Goal: Complete application form: Complete application form

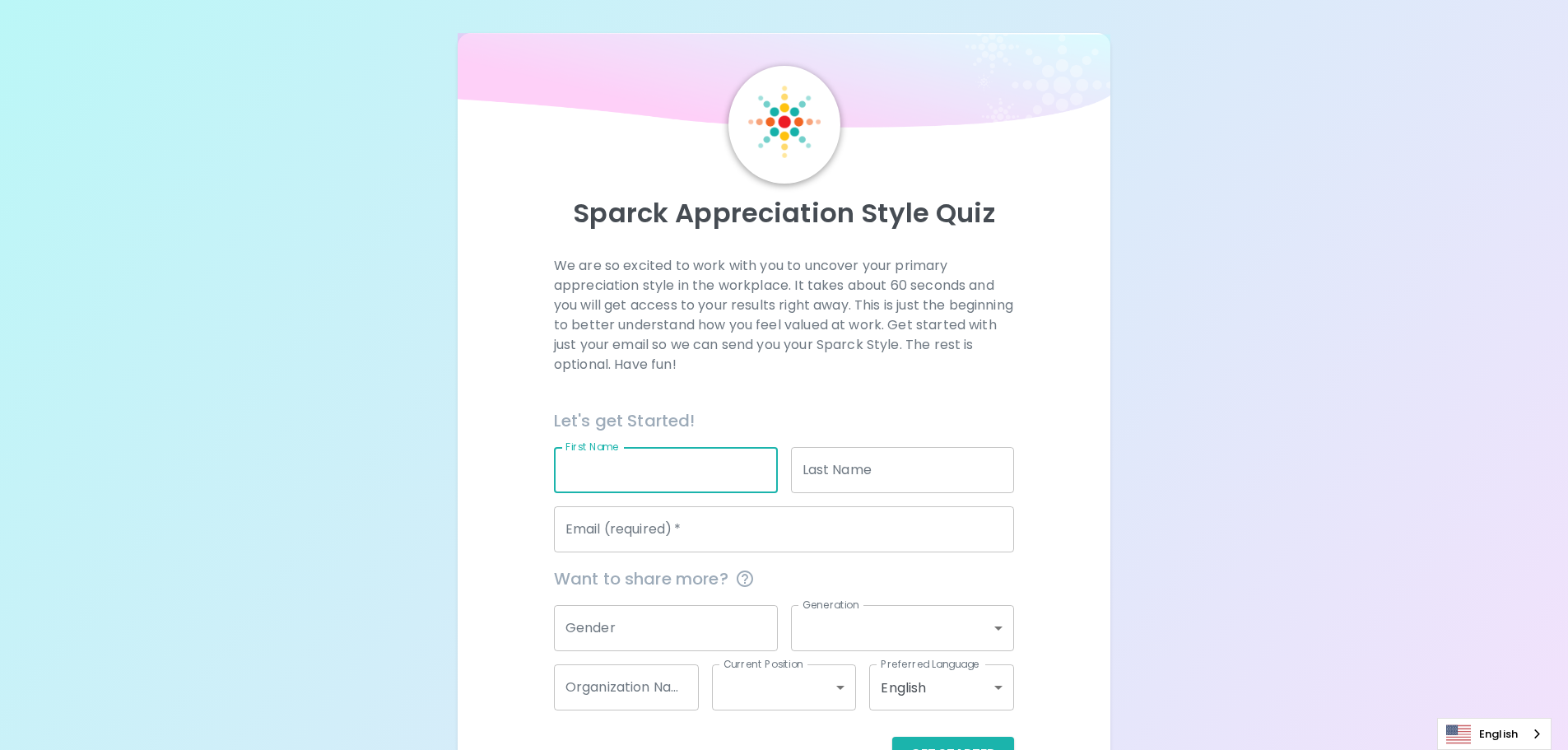
click at [628, 460] on input "First Name" at bounding box center [666, 470] width 224 height 46
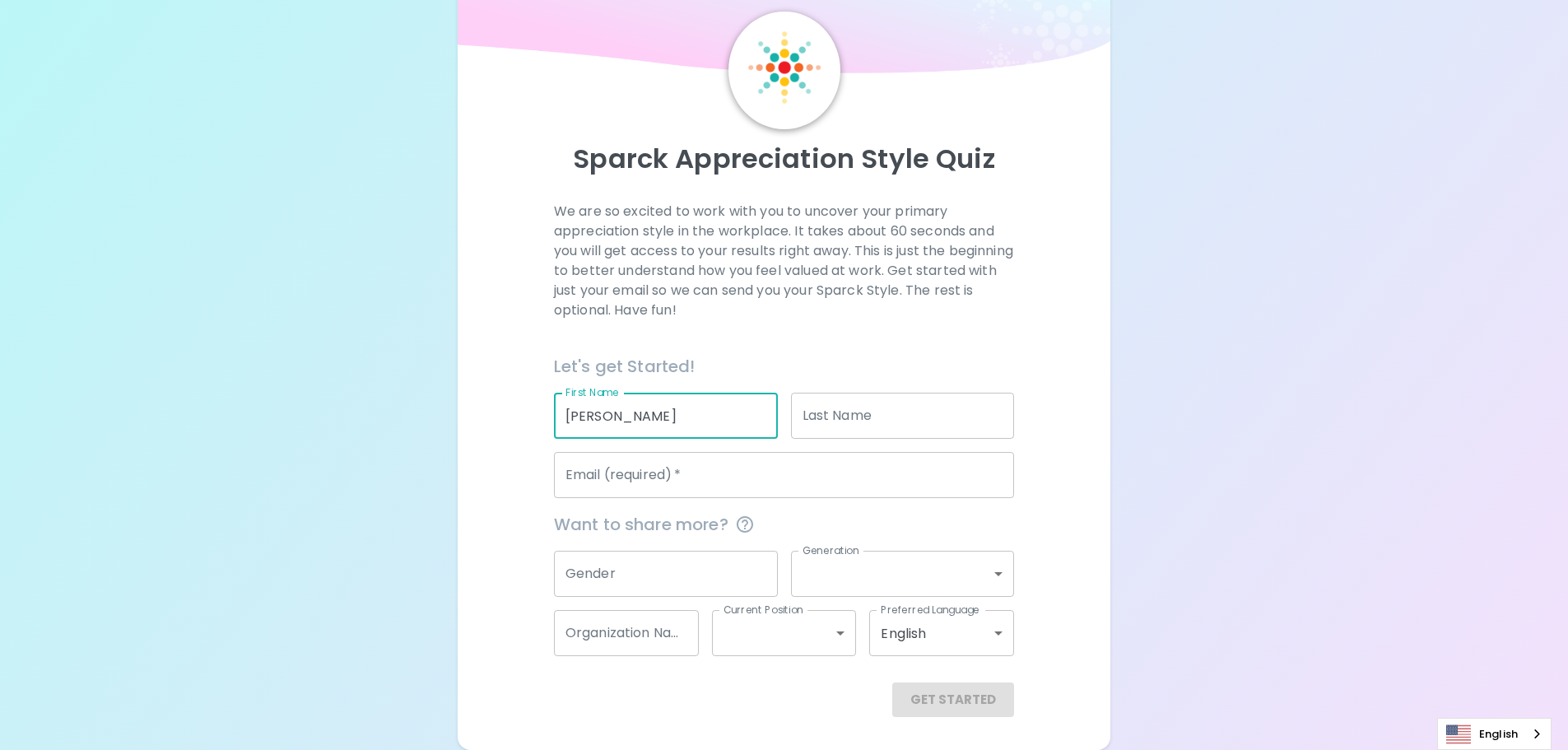
type input "[PERSON_NAME]"
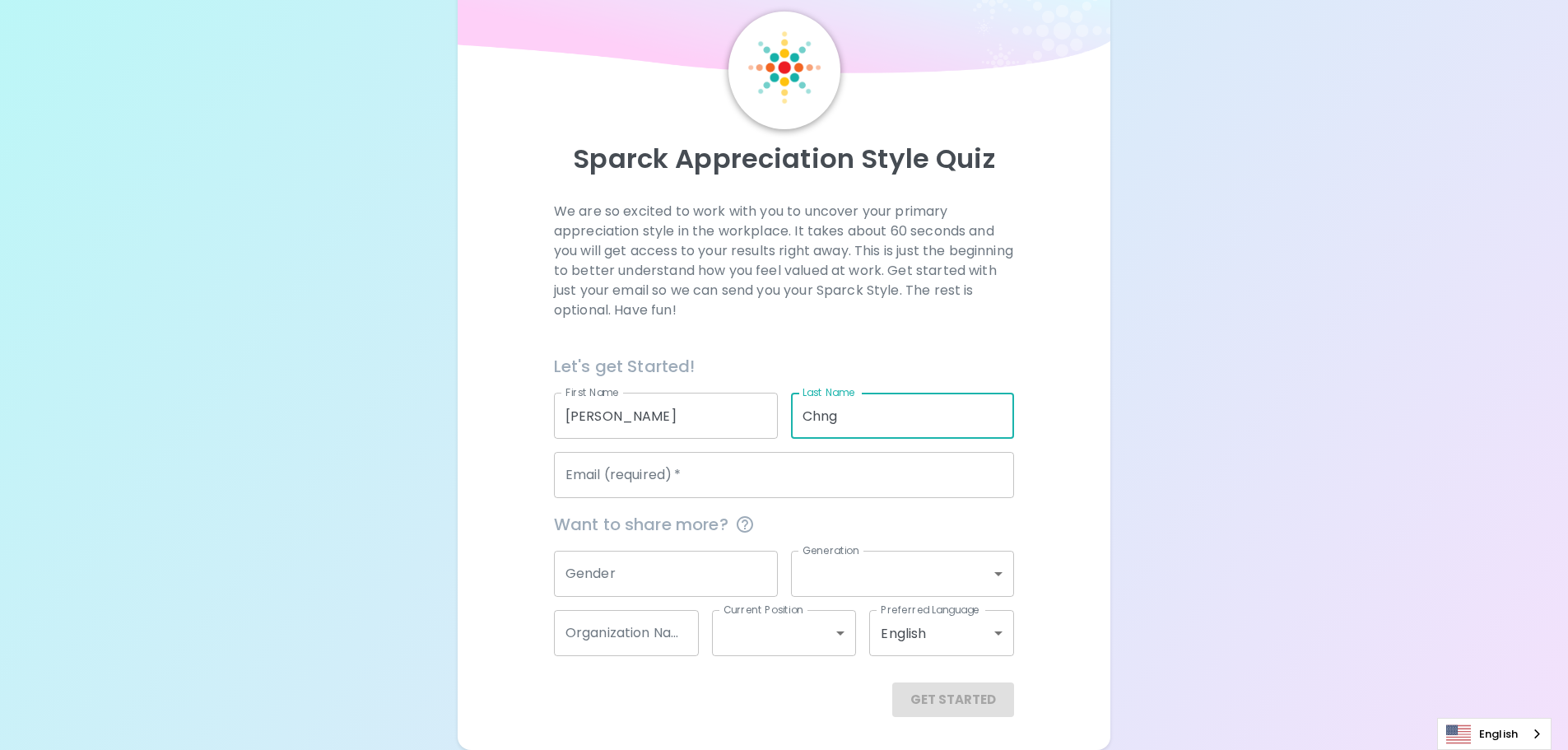
type input "Chng"
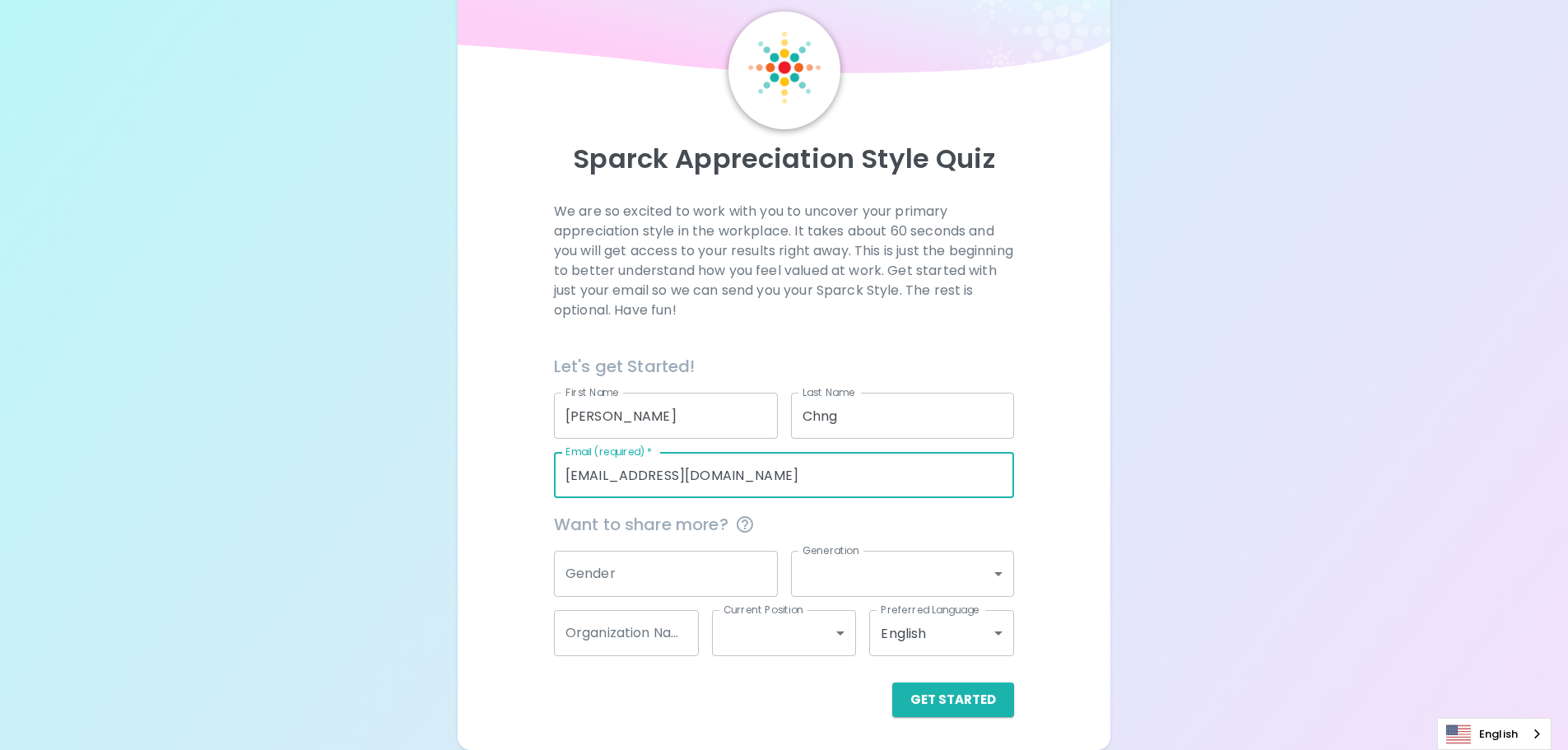
type input "[EMAIL_ADDRESS][DOMAIN_NAME]"
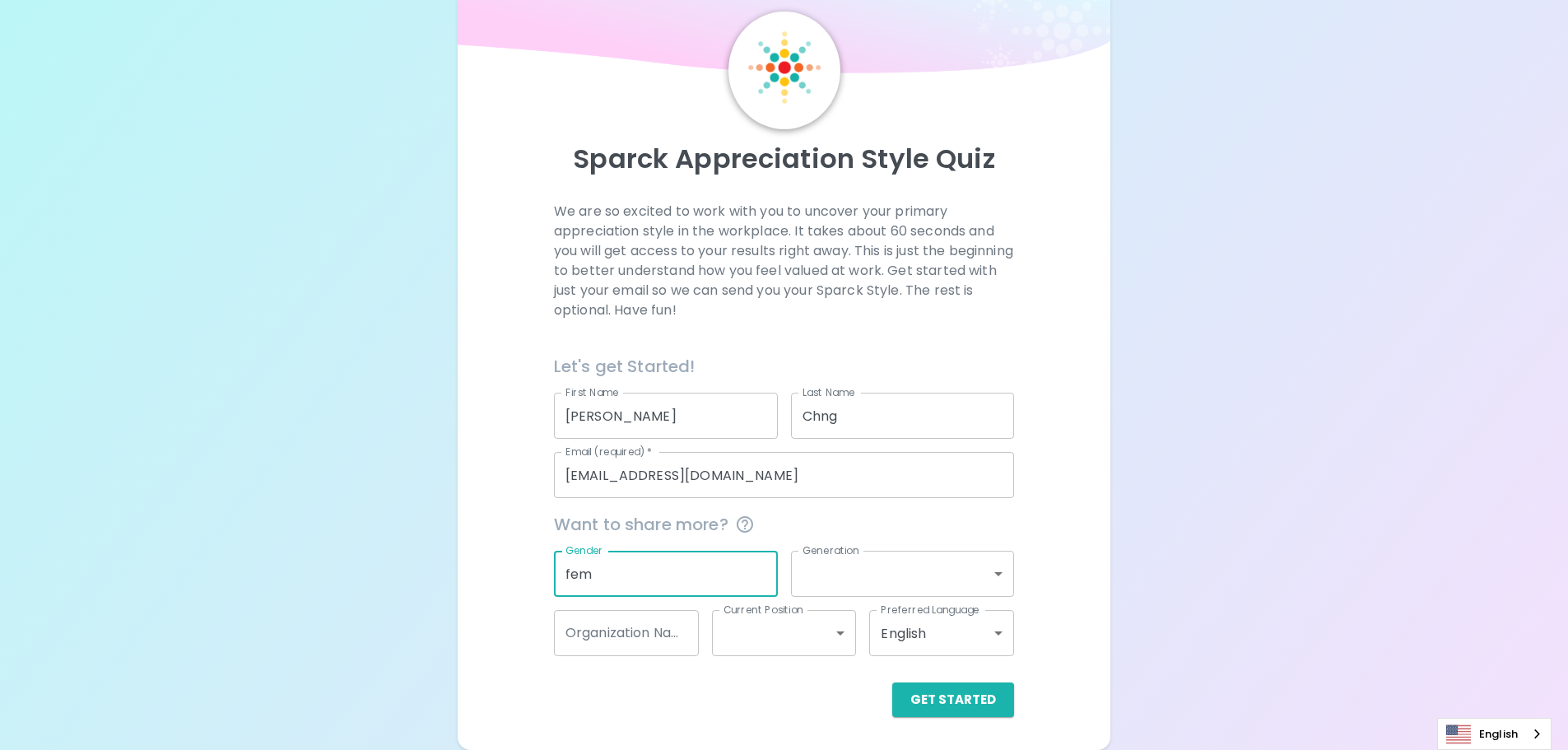
click at [643, 570] on input "fem" at bounding box center [666, 574] width 224 height 46
type input "[DEMOGRAPHIC_DATA]"
click at [869, 569] on body "Sparck Appreciation Style Quiz We are so excited to work with you to uncover yo…" at bounding box center [790, 348] width 1581 height 805
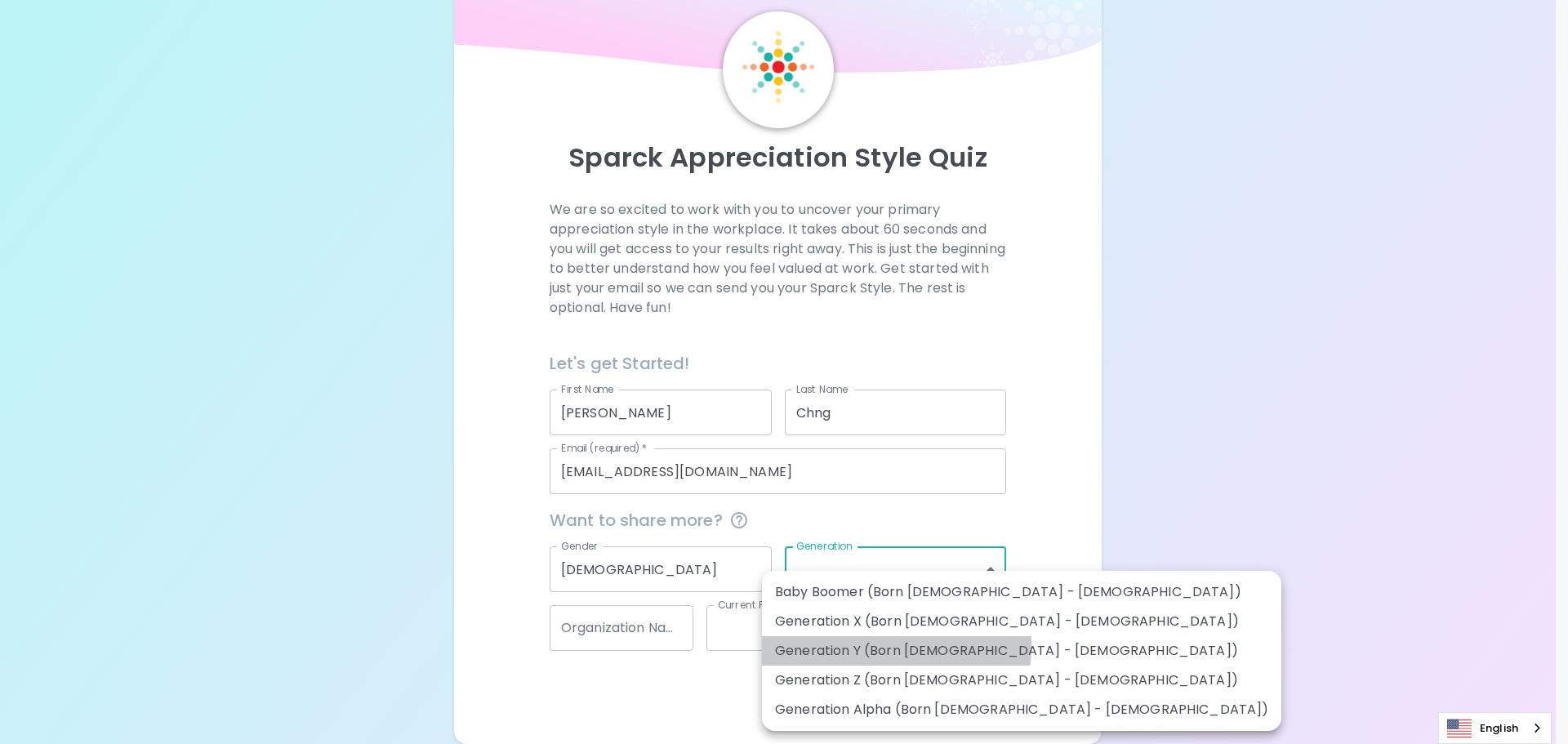
click at [861, 646] on li "Generation Y (Born [DEMOGRAPHIC_DATA] - [DEMOGRAPHIC_DATA])" at bounding box center [1022, 651] width 519 height 29
type input "generation_y"
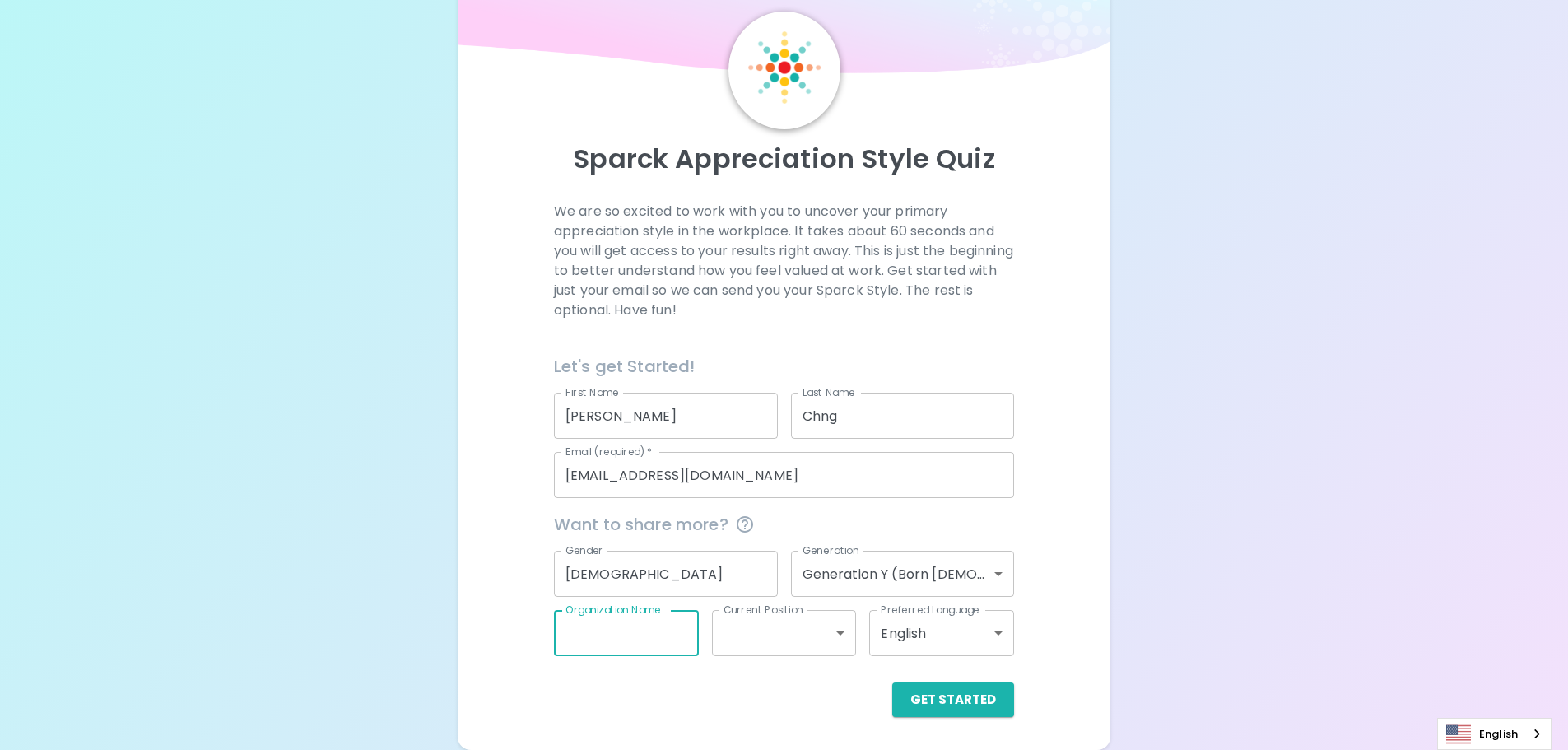
click at [648, 643] on input "Organization Name" at bounding box center [626, 634] width 145 height 46
type input "Seagate"
click at [975, 692] on button "Get Started" at bounding box center [953, 700] width 122 height 35
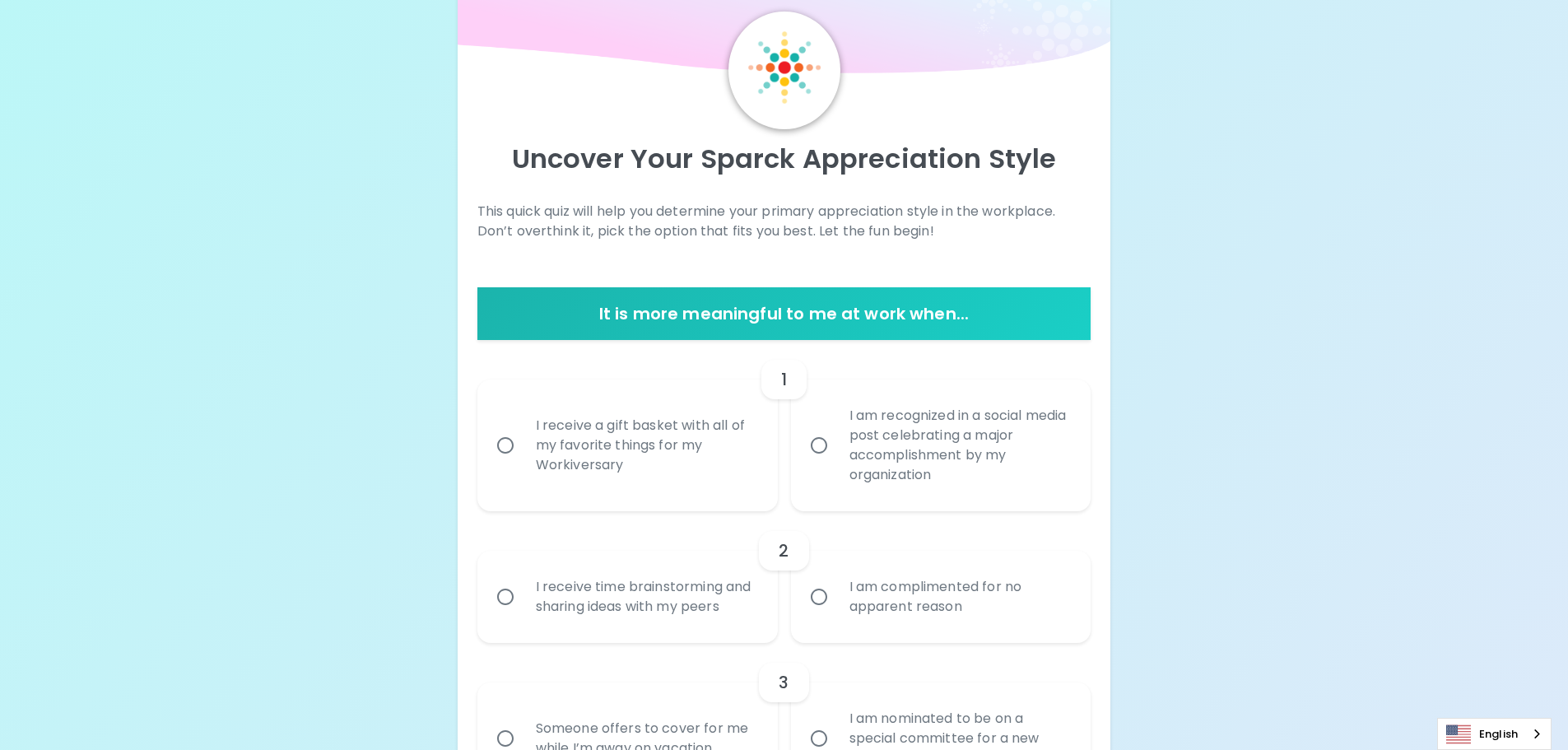
scroll to position [137, 0]
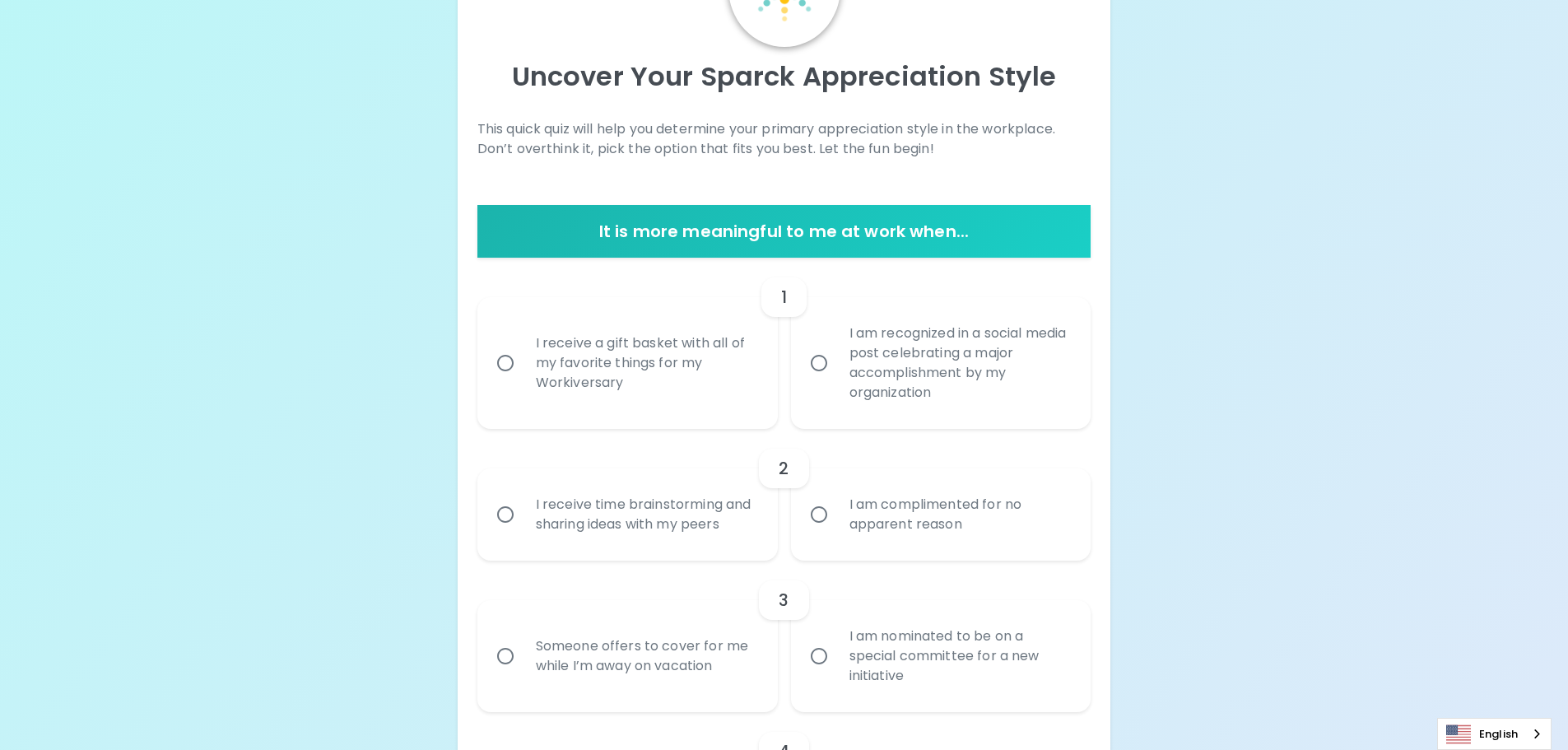
click at [846, 374] on div "I am recognized in a social media post celebrating a major accomplishment by my…" at bounding box center [959, 363] width 246 height 119
click at [836, 374] on input "I am recognized in a social media post celebrating a major accomplishment by my…" at bounding box center [818, 363] width 35 height 35
radio input "true"
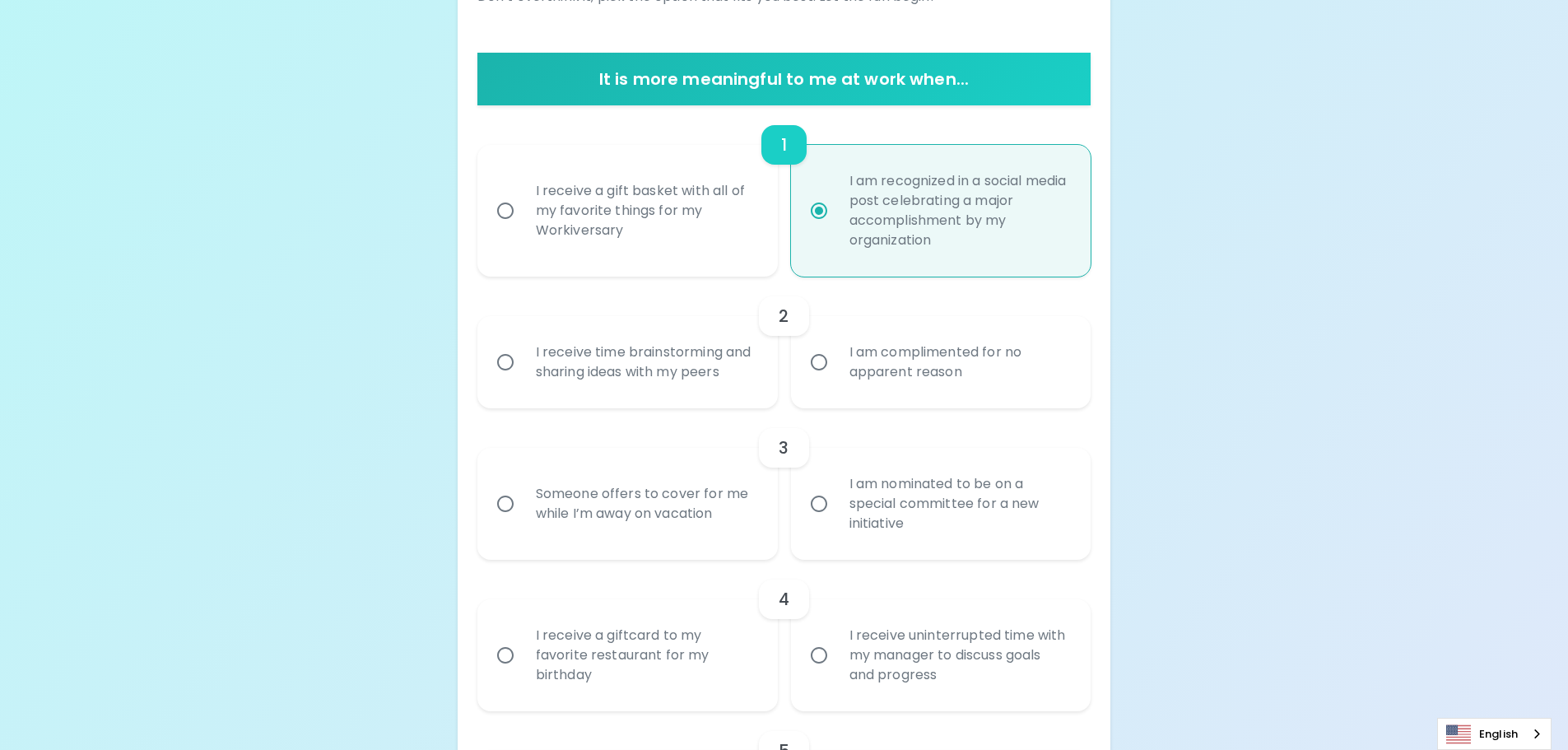
scroll to position [268, 0]
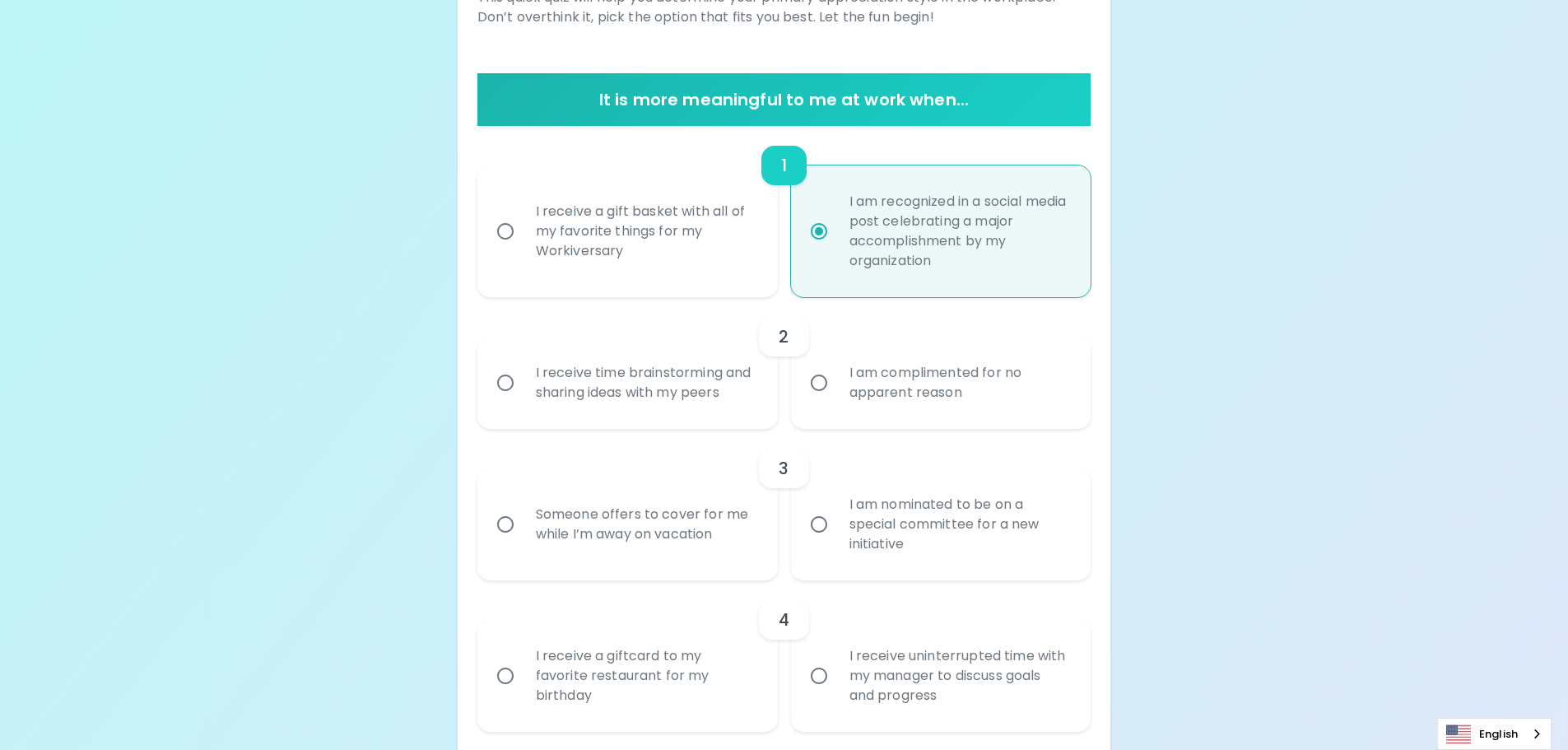
click at [684, 400] on div "I receive time brainstorming and sharing ideas with my peers" at bounding box center [645, 383] width 246 height 79
click at [523, 400] on input "I receive time brainstorming and sharing ideas with my peers" at bounding box center [505, 383] width 35 height 35
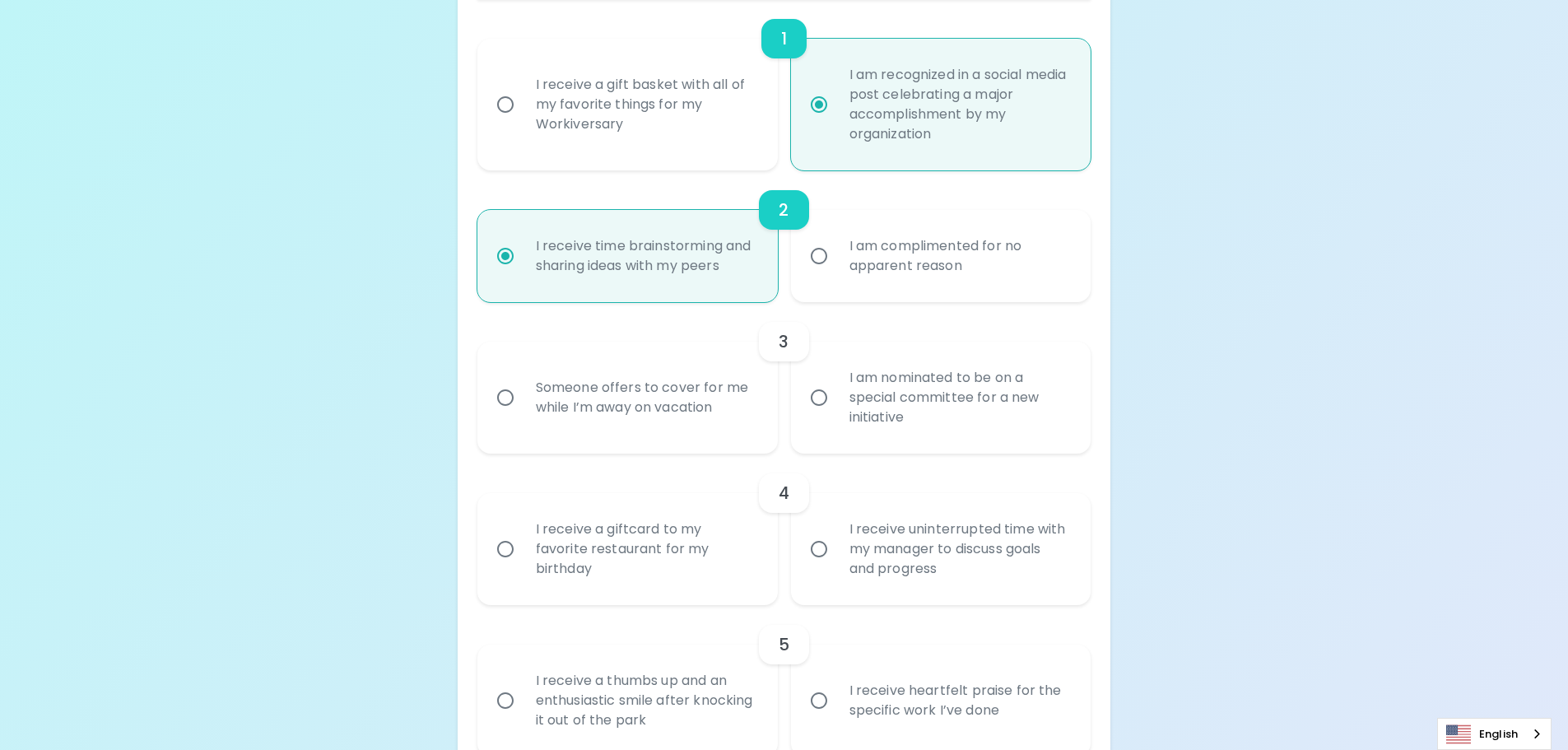
scroll to position [400, 0]
radio input "true"
click at [868, 393] on div "I am nominated to be on a special committee for a new initiative" at bounding box center [959, 392] width 246 height 99
click at [836, 393] on input "I am nominated to be on a special committee for a new initiative" at bounding box center [818, 392] width 35 height 35
radio input "false"
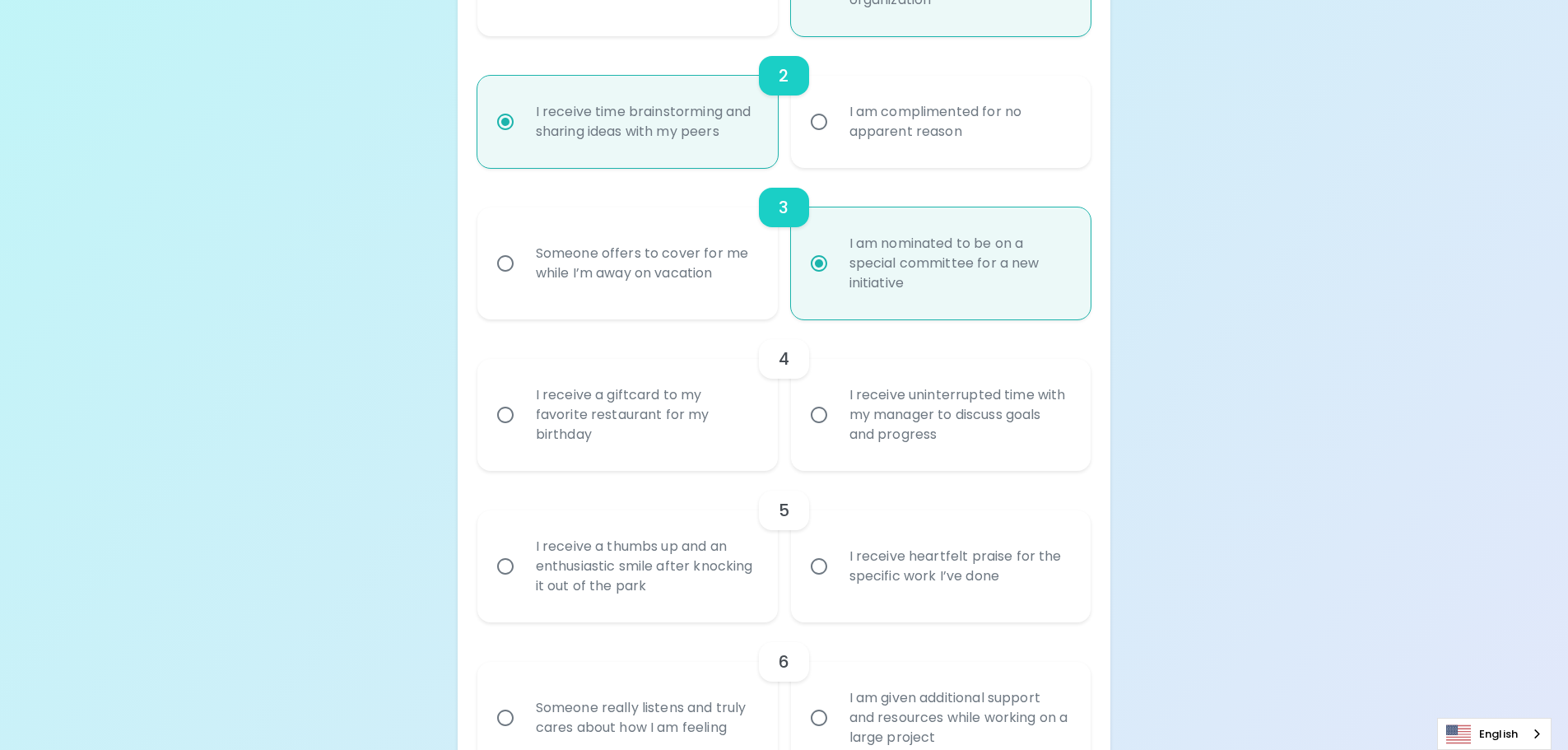
scroll to position [532, 0]
radio input "true"
click at [689, 418] on div "I receive a giftcard to my favorite restaurant for my birthday" at bounding box center [645, 412] width 246 height 99
click at [523, 418] on input "I receive a giftcard to my favorite restaurant for my birthday" at bounding box center [505, 412] width 35 height 35
radio input "false"
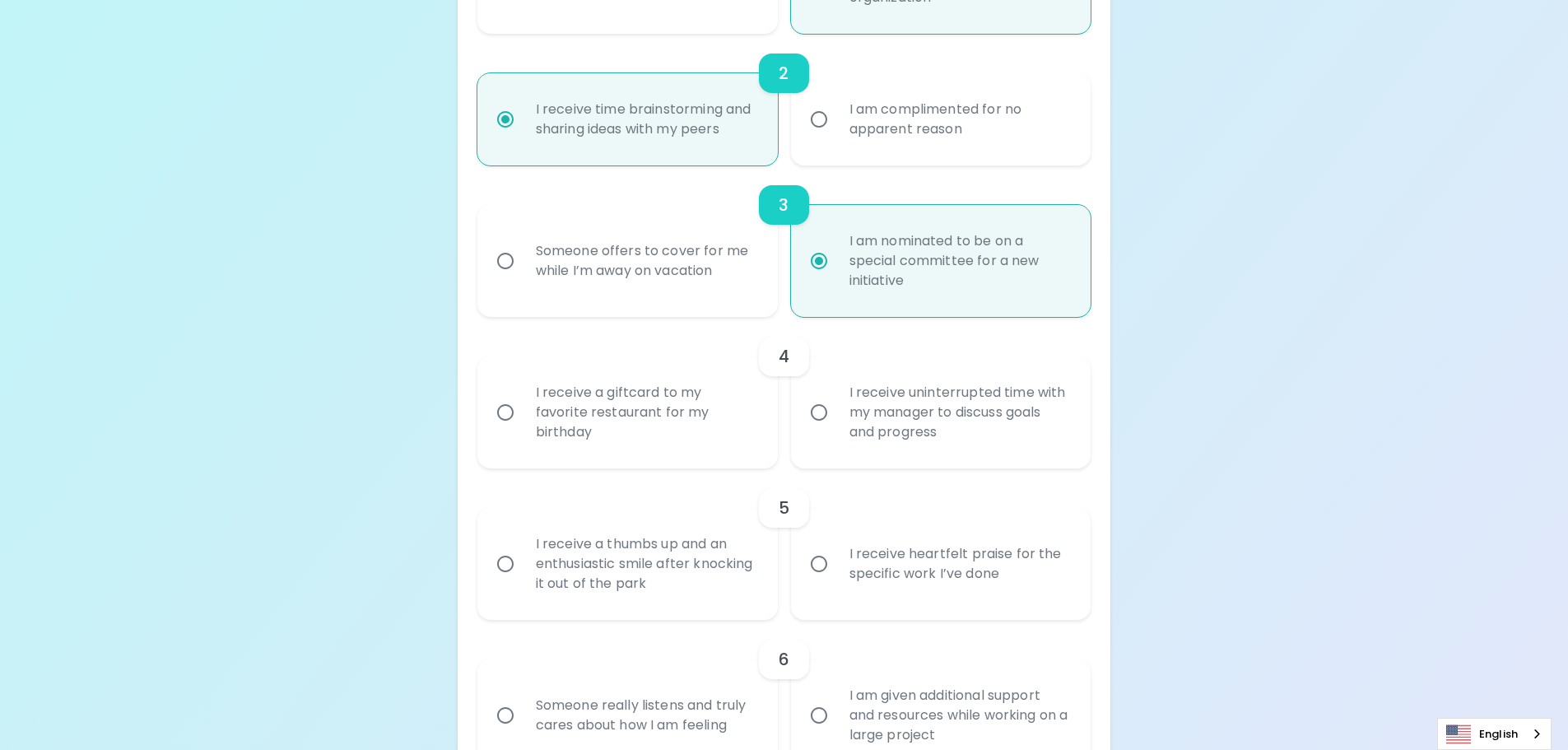
radio input "false"
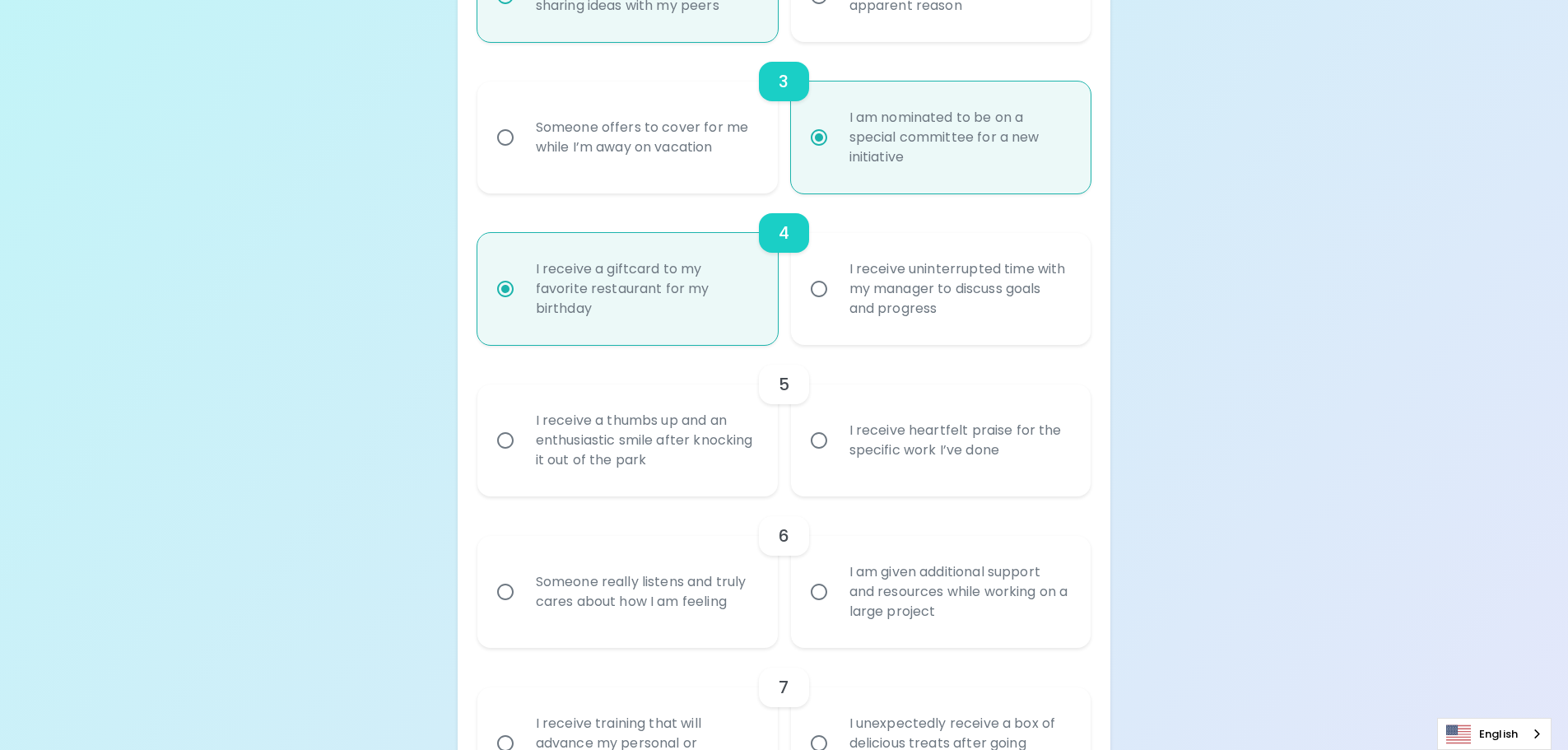
scroll to position [664, 0]
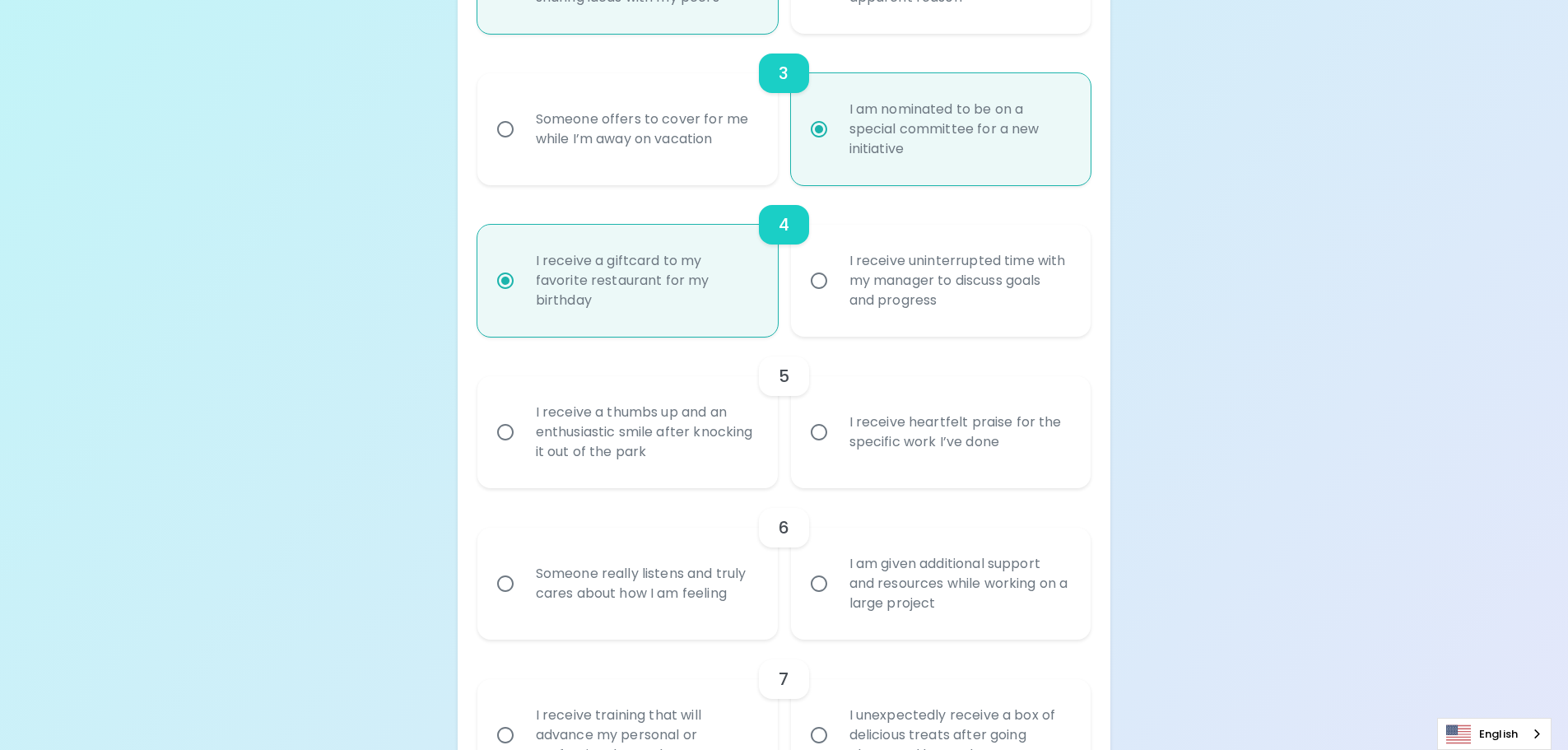
radio input "true"
click at [868, 449] on div "I receive heartfelt praise for the specific work I’ve done" at bounding box center [959, 432] width 246 height 79
click at [836, 449] on input "I receive heartfelt praise for the specific work I’ve done" at bounding box center [818, 432] width 35 height 35
radio input "false"
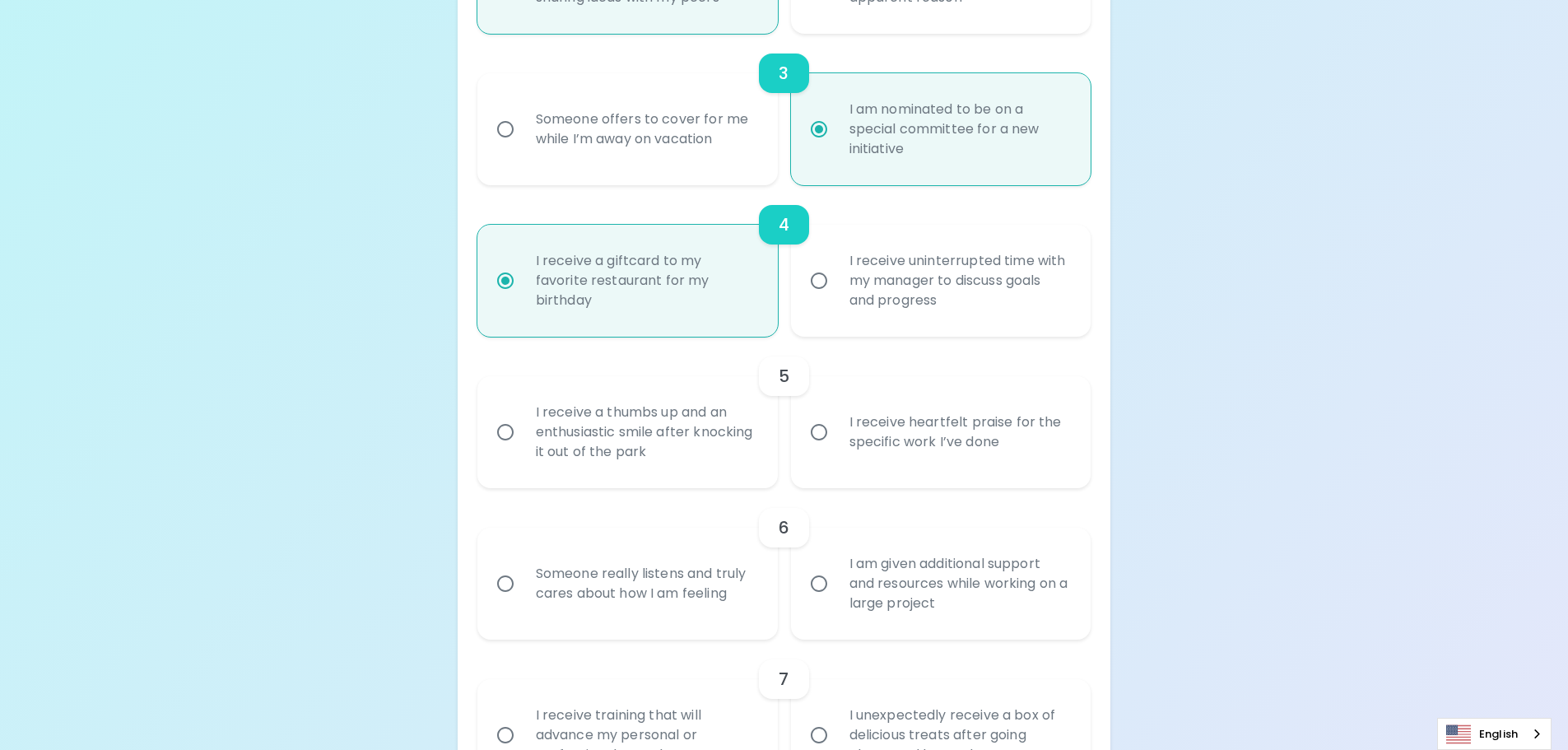
radio input "false"
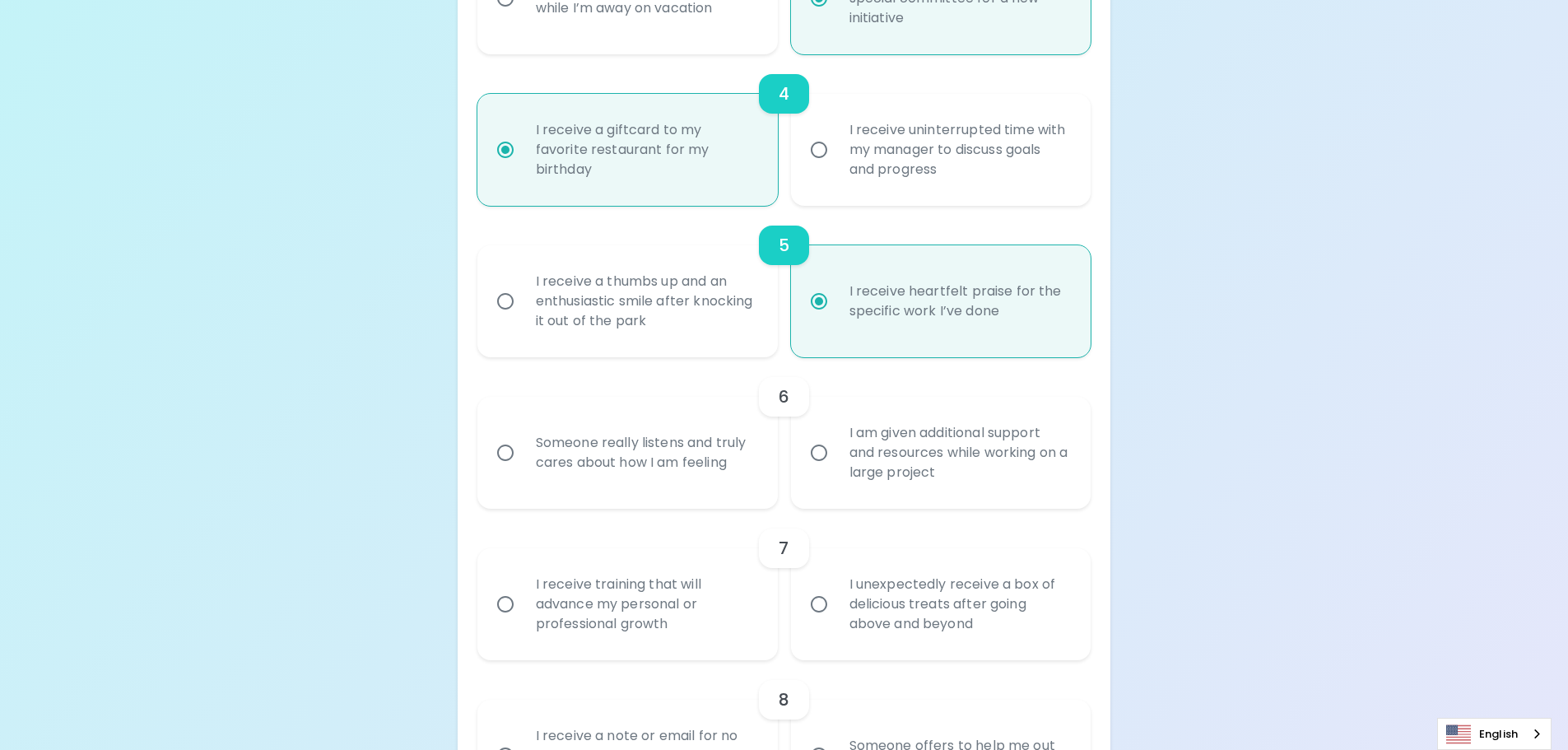
scroll to position [796, 0]
radio input "true"
click at [868, 448] on div "I am given additional support and resources while working on a large project" at bounding box center [959, 451] width 246 height 99
click at [836, 448] on input "I am given additional support and resources while working on a large project" at bounding box center [818, 451] width 35 height 35
radio input "false"
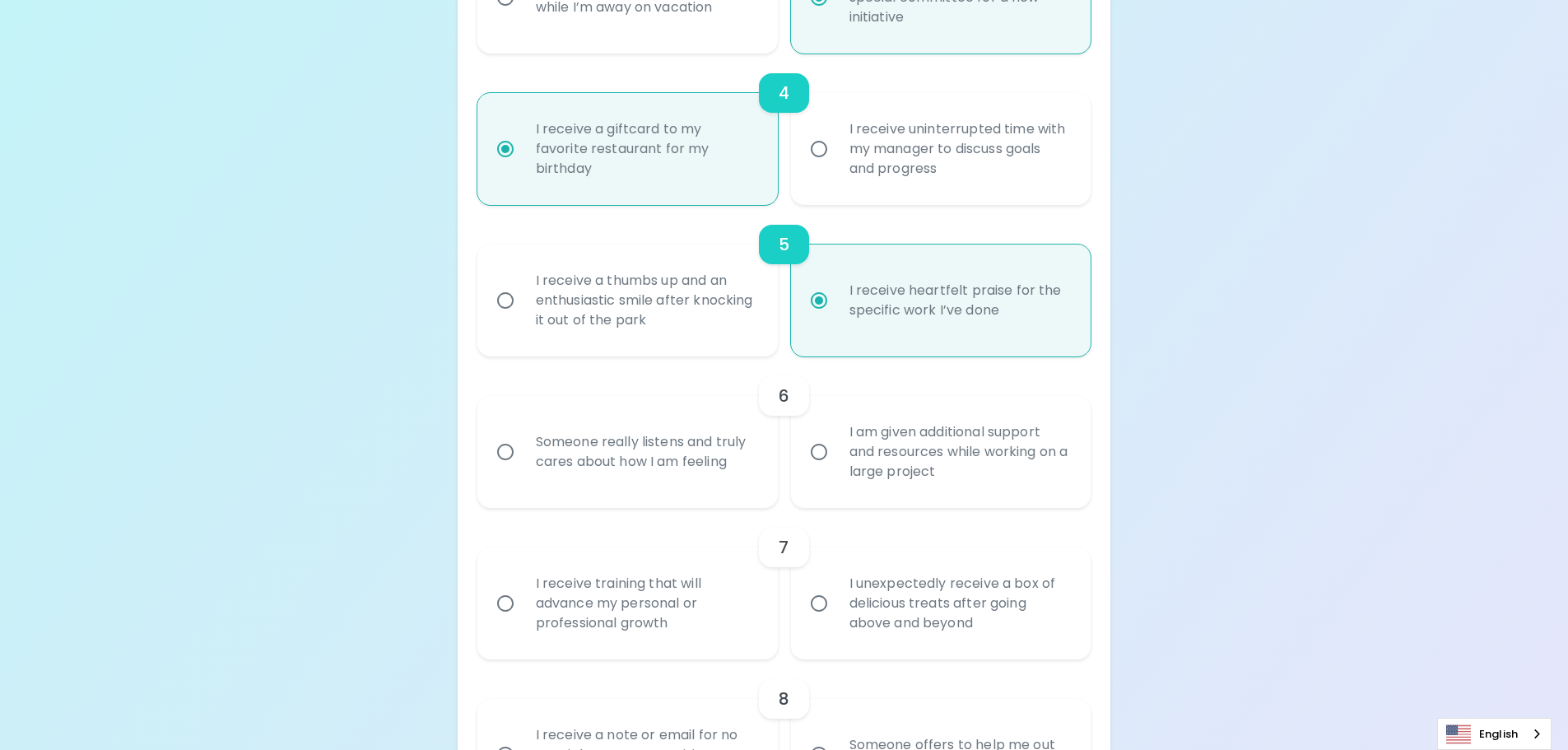
radio input "false"
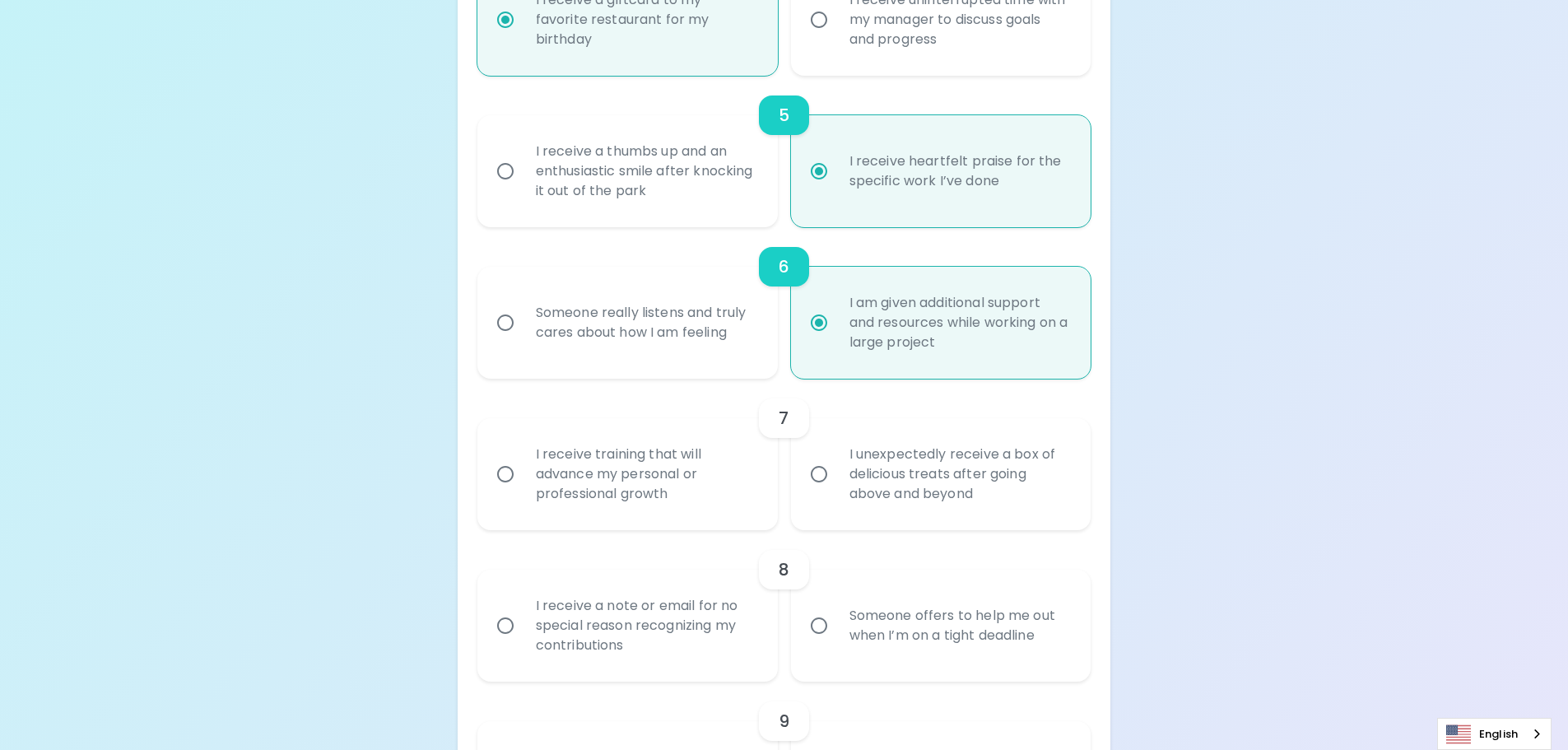
scroll to position [927, 0]
radio input "true"
click at [698, 476] on div "I receive training that will advance my personal or professional growth" at bounding box center [645, 472] width 246 height 99
click at [523, 476] on input "I receive training that will advance my personal or professional growth" at bounding box center [505, 472] width 35 height 35
radio input "false"
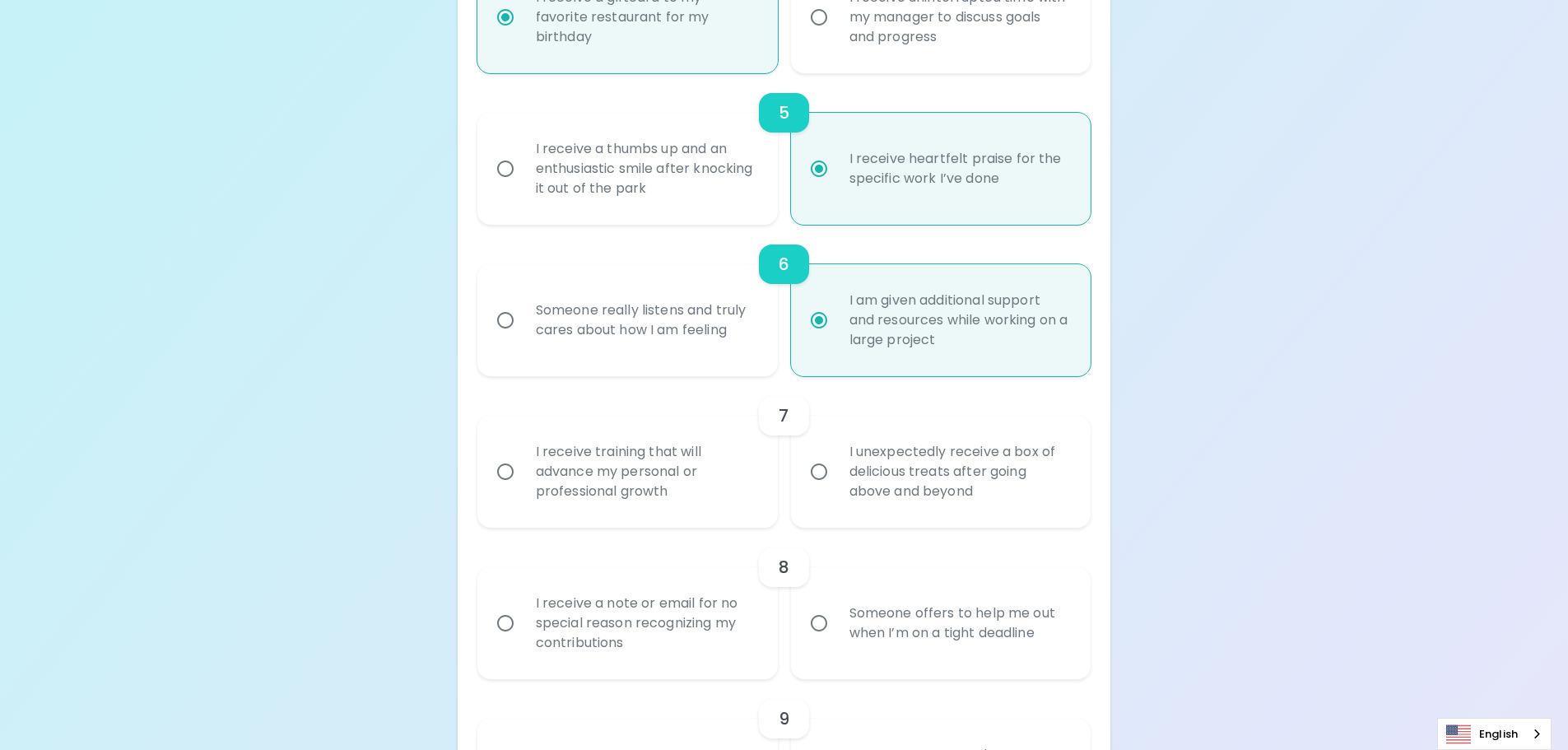
radio input "false"
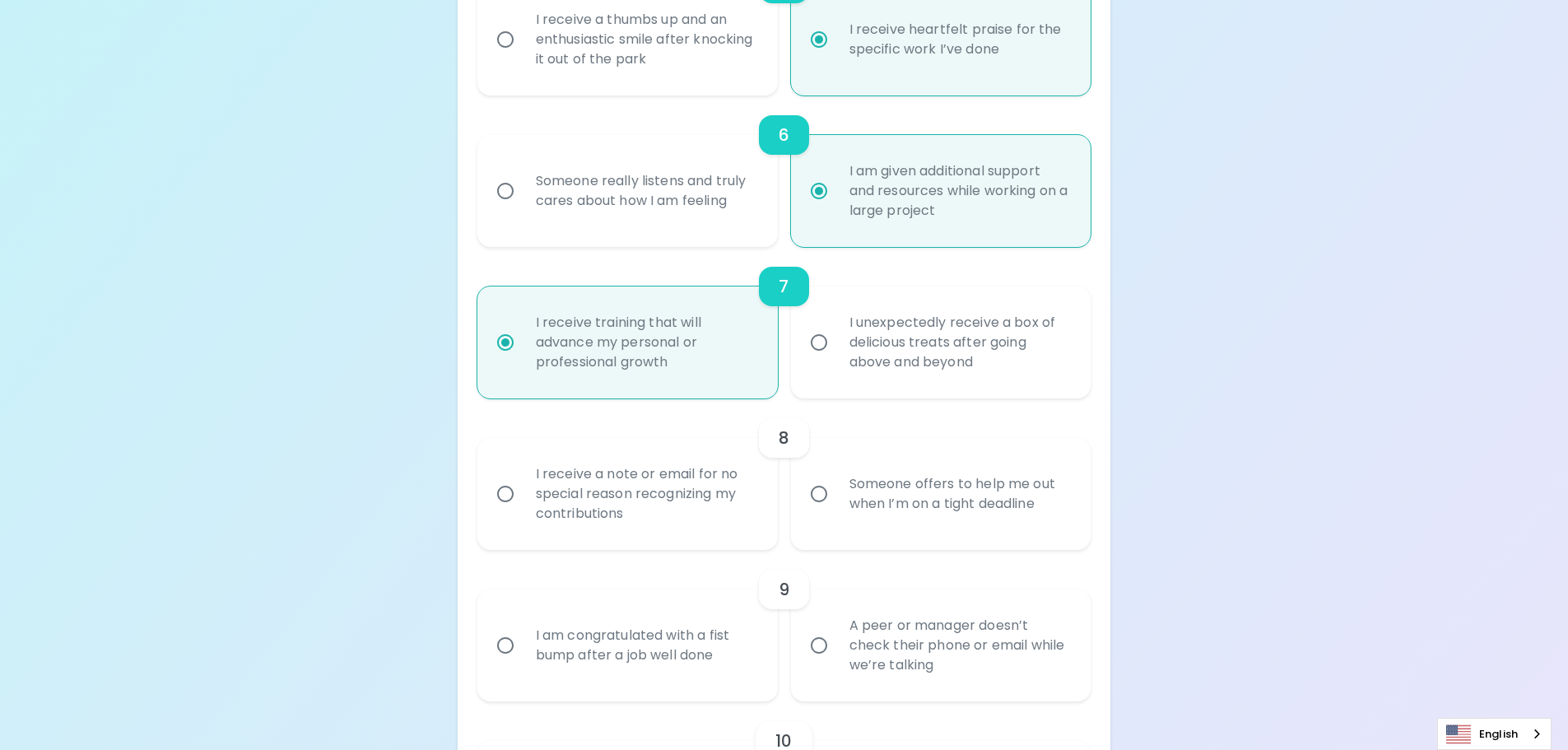
scroll to position [1059, 0]
radio input "true"
click at [698, 493] on div "I receive a note or email for no special reason recognizing my contributions" at bounding box center [645, 492] width 246 height 99
click at [523, 493] on input "I receive a note or email for no special reason recognizing my contributions" at bounding box center [505, 492] width 35 height 35
radio input "false"
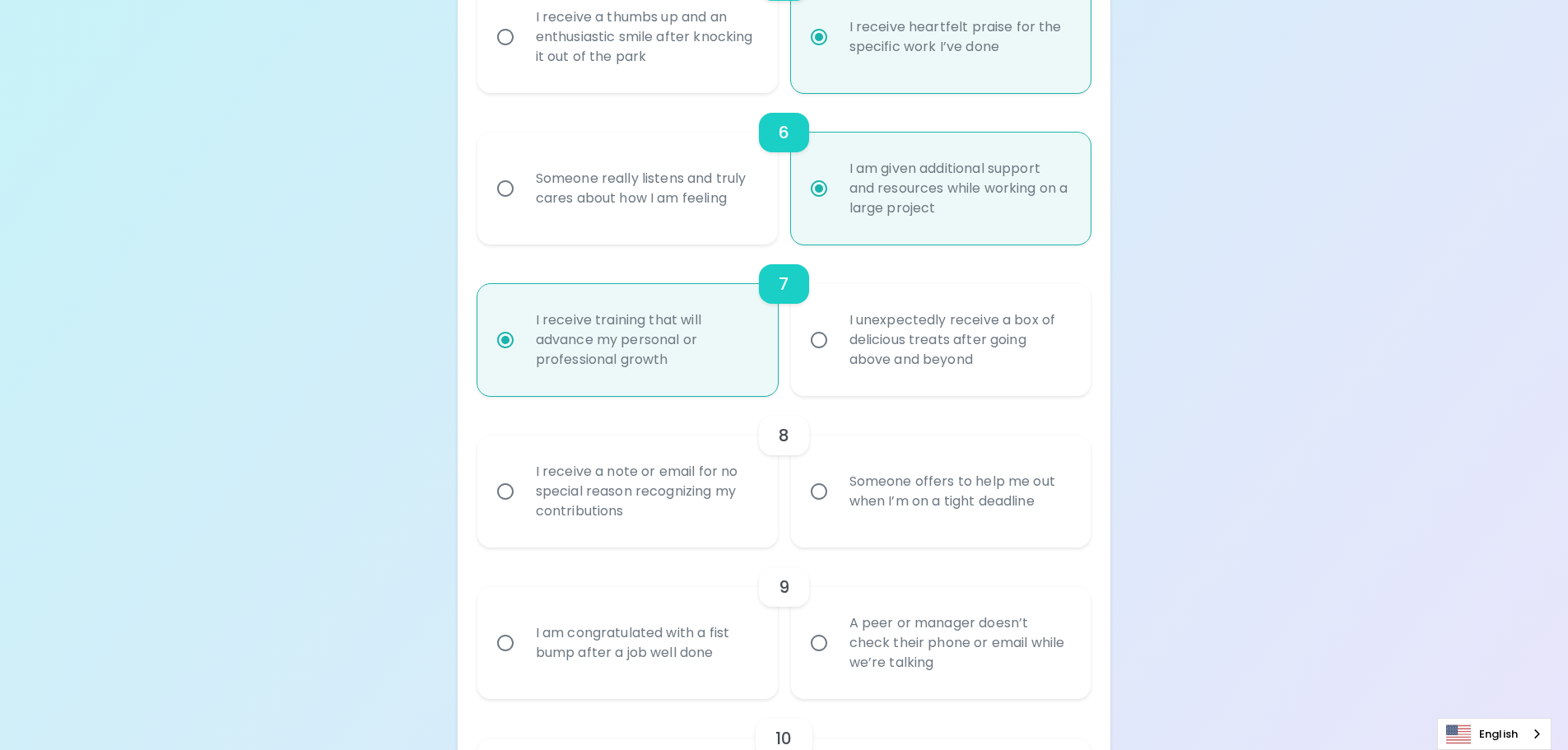
radio input "false"
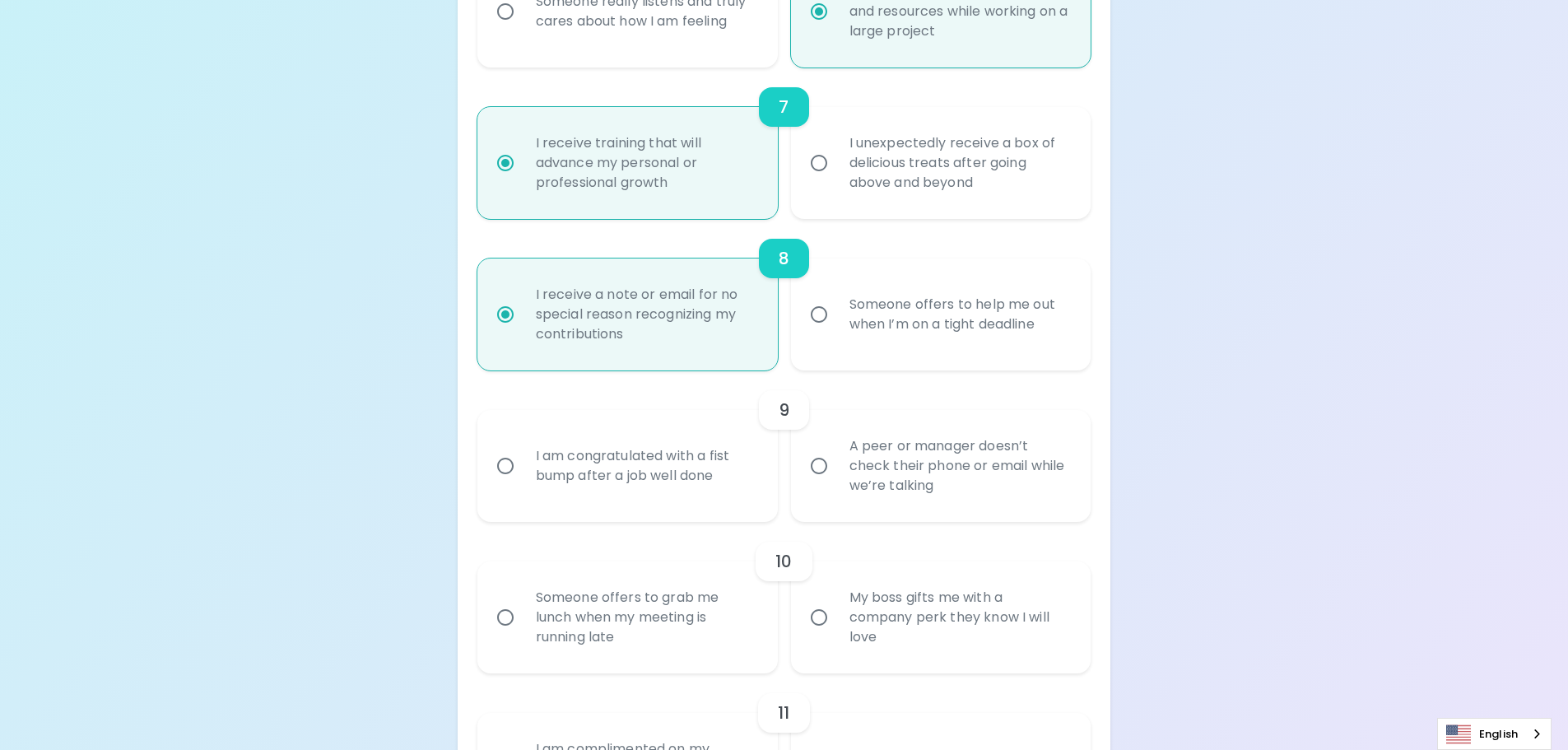
scroll to position [1273, 0]
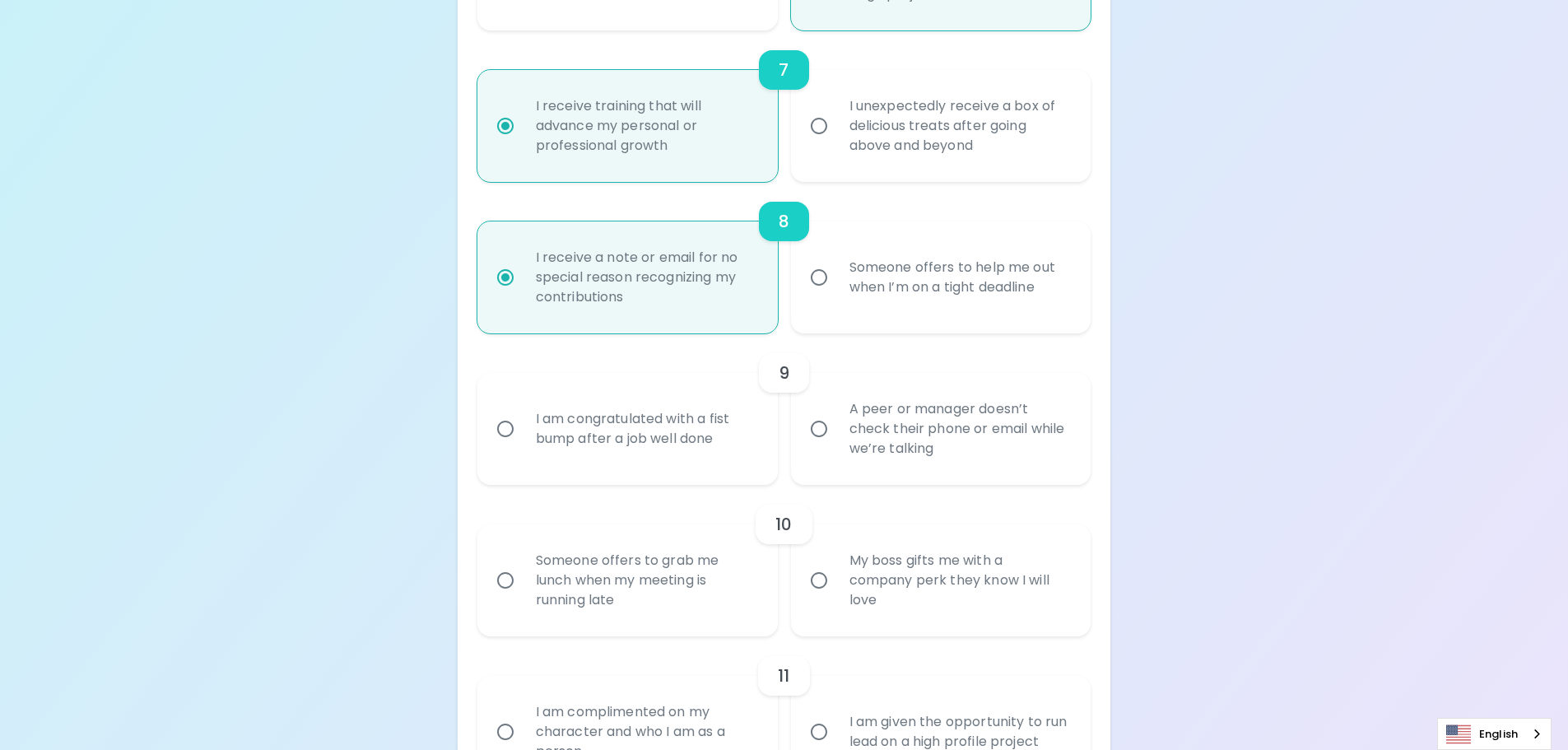
radio input "true"
click at [888, 442] on div "A peer or manager doesn’t check their phone or email while we’re talking" at bounding box center [959, 429] width 246 height 99
click at [836, 442] on input "A peer or manager doesn’t check their phone or email while we’re talking" at bounding box center [818, 429] width 35 height 35
radio input "false"
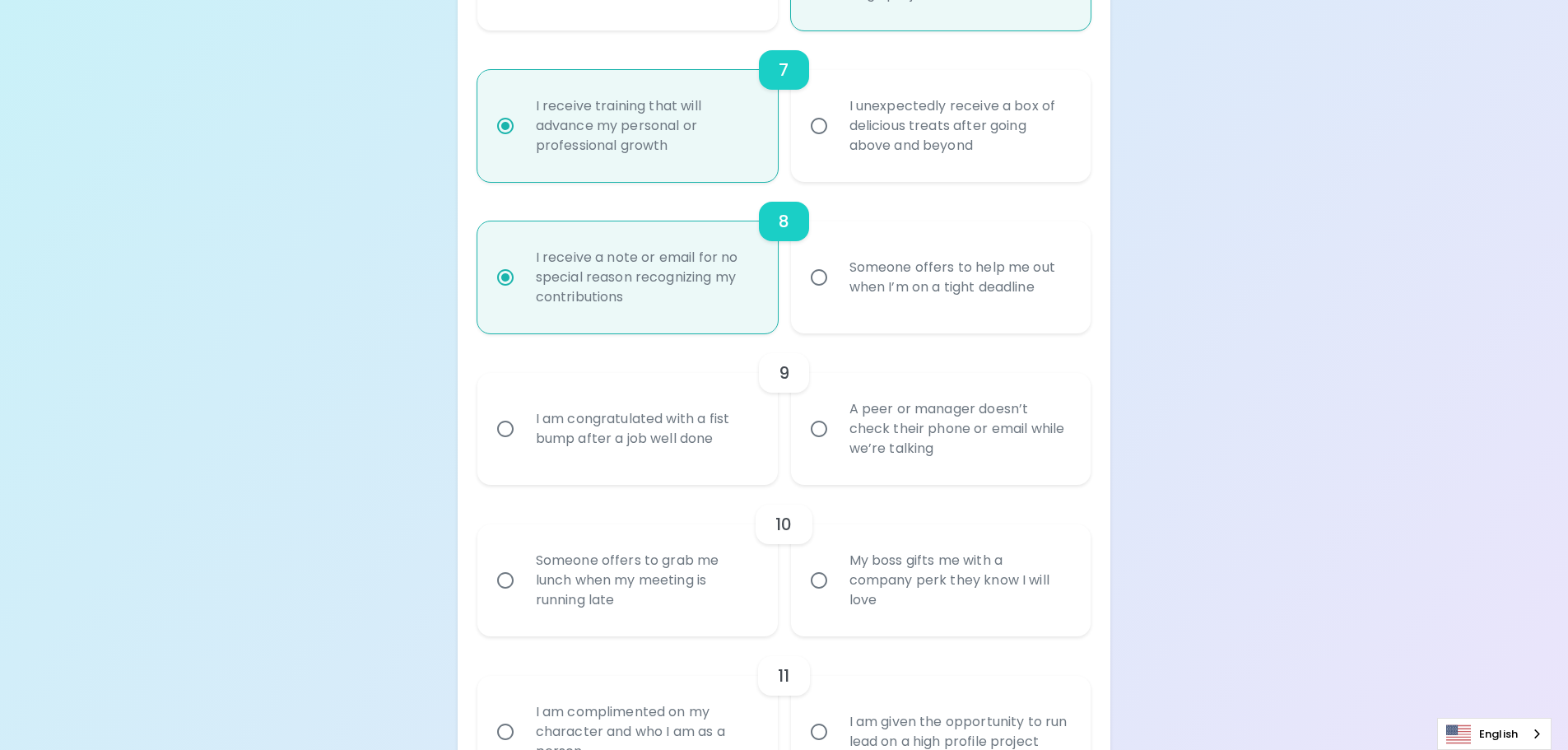
radio input "false"
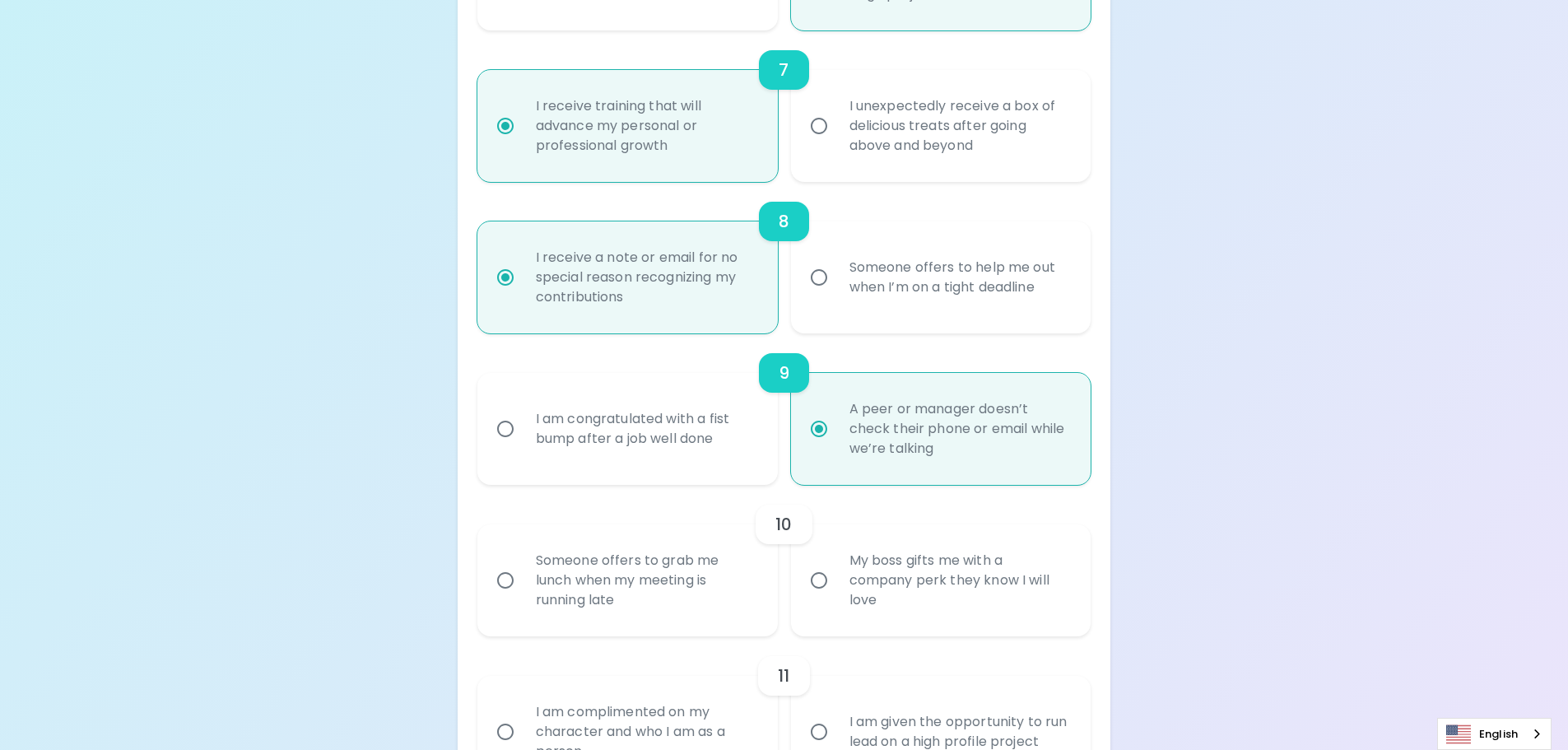
scroll to position [1405, 0]
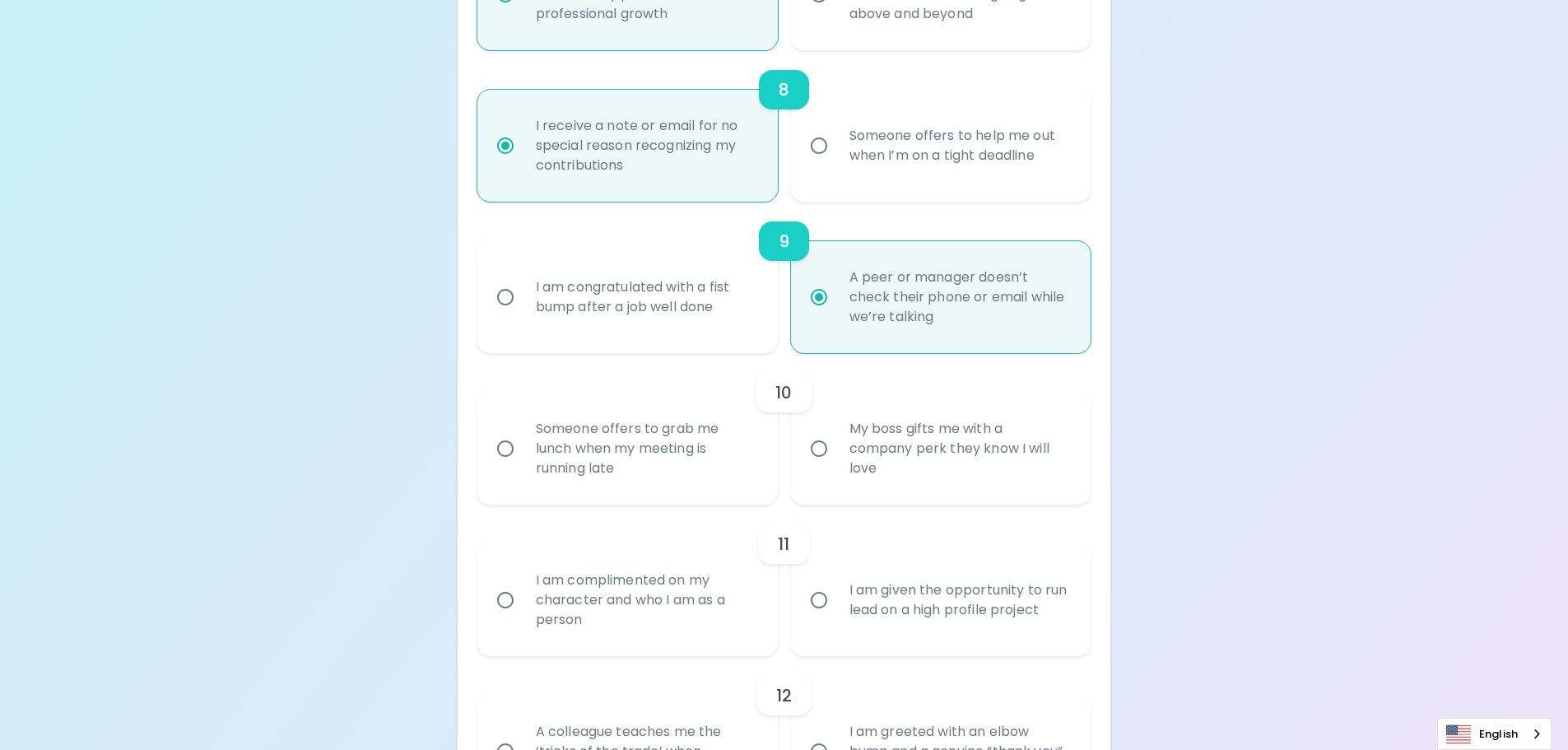
radio input "true"
click at [903, 466] on div "My boss gifts me with a company perk they know I will love" at bounding box center [959, 449] width 246 height 99
click at [836, 466] on input "My boss gifts me with a company perk they know I will love" at bounding box center [818, 449] width 35 height 35
radio input "false"
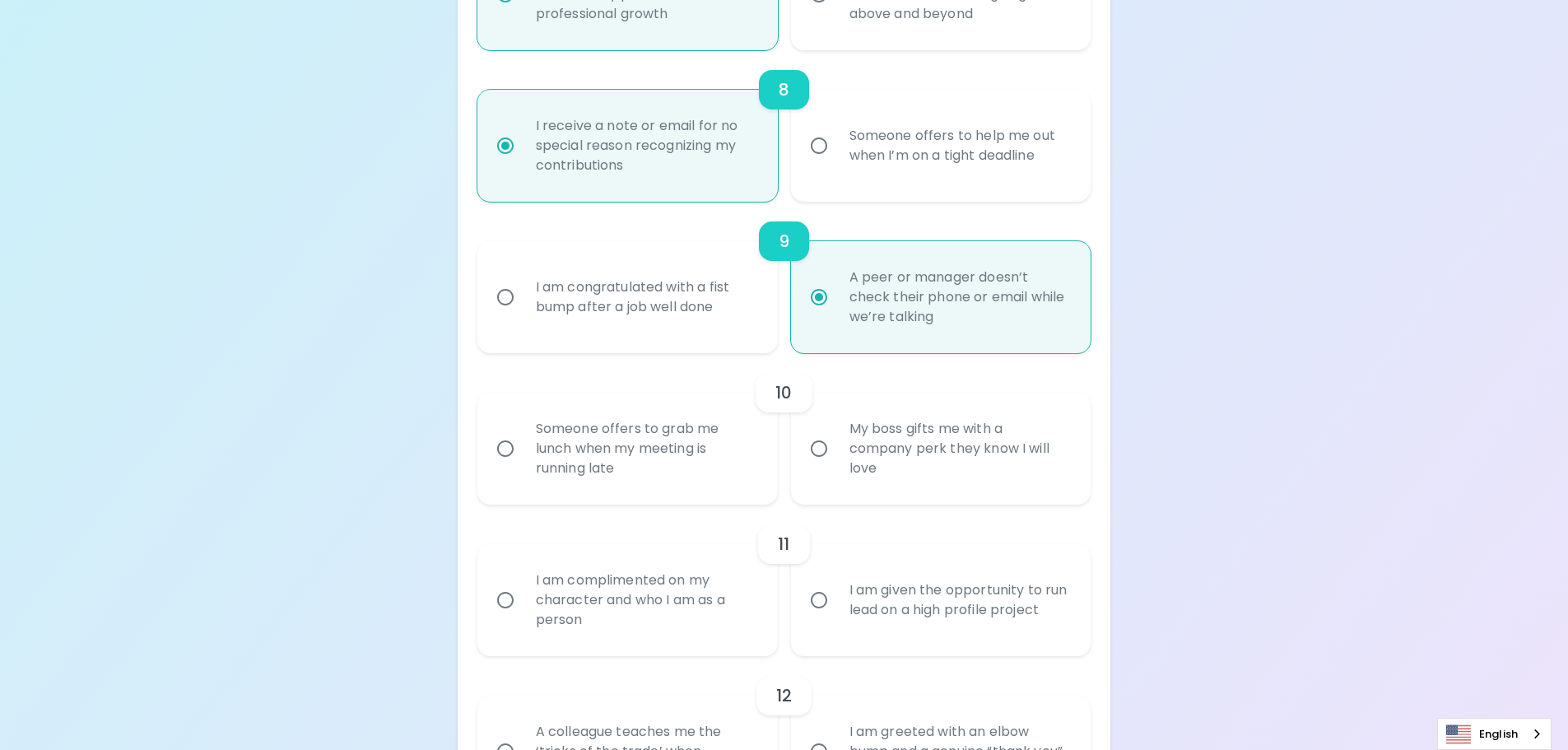
radio input "false"
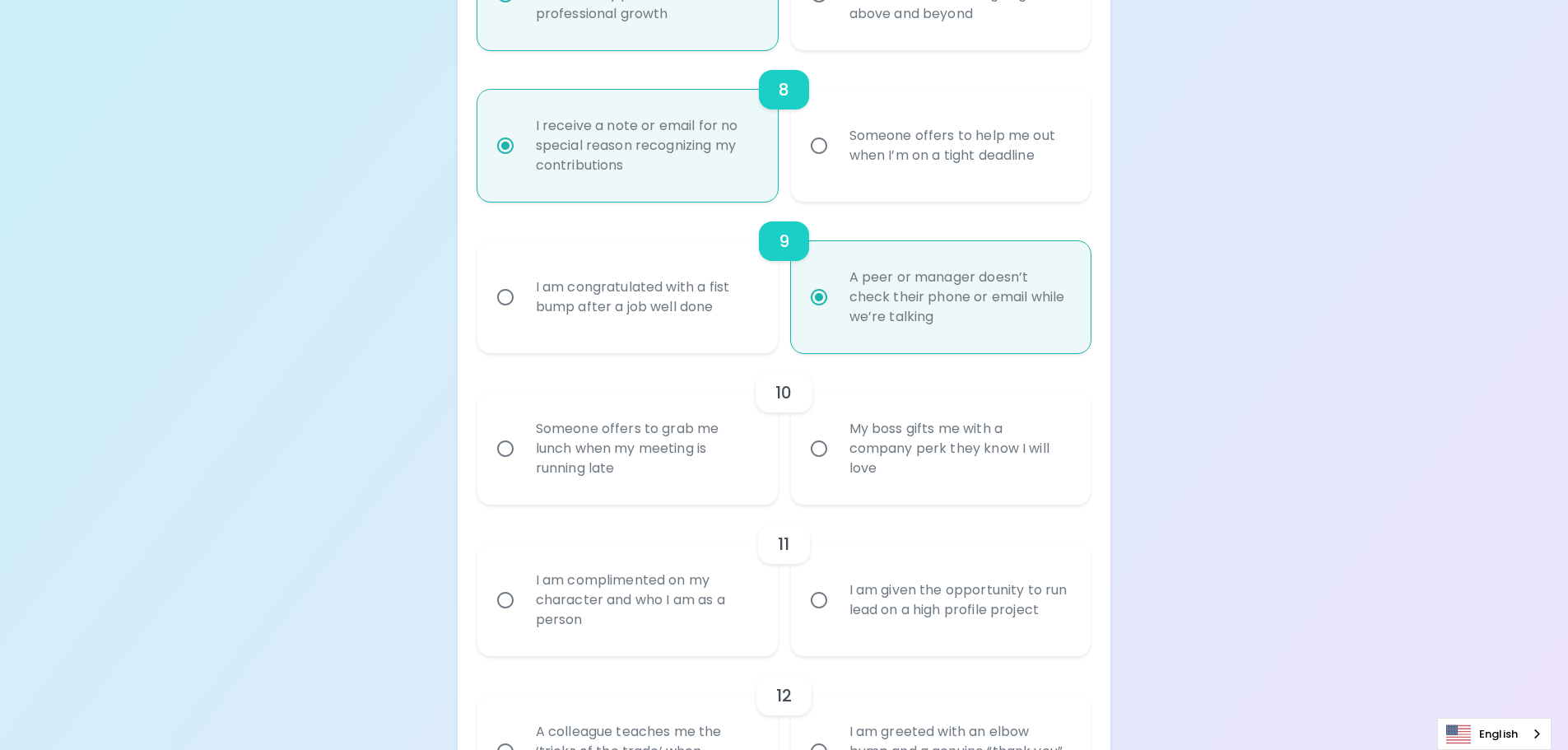
radio input "false"
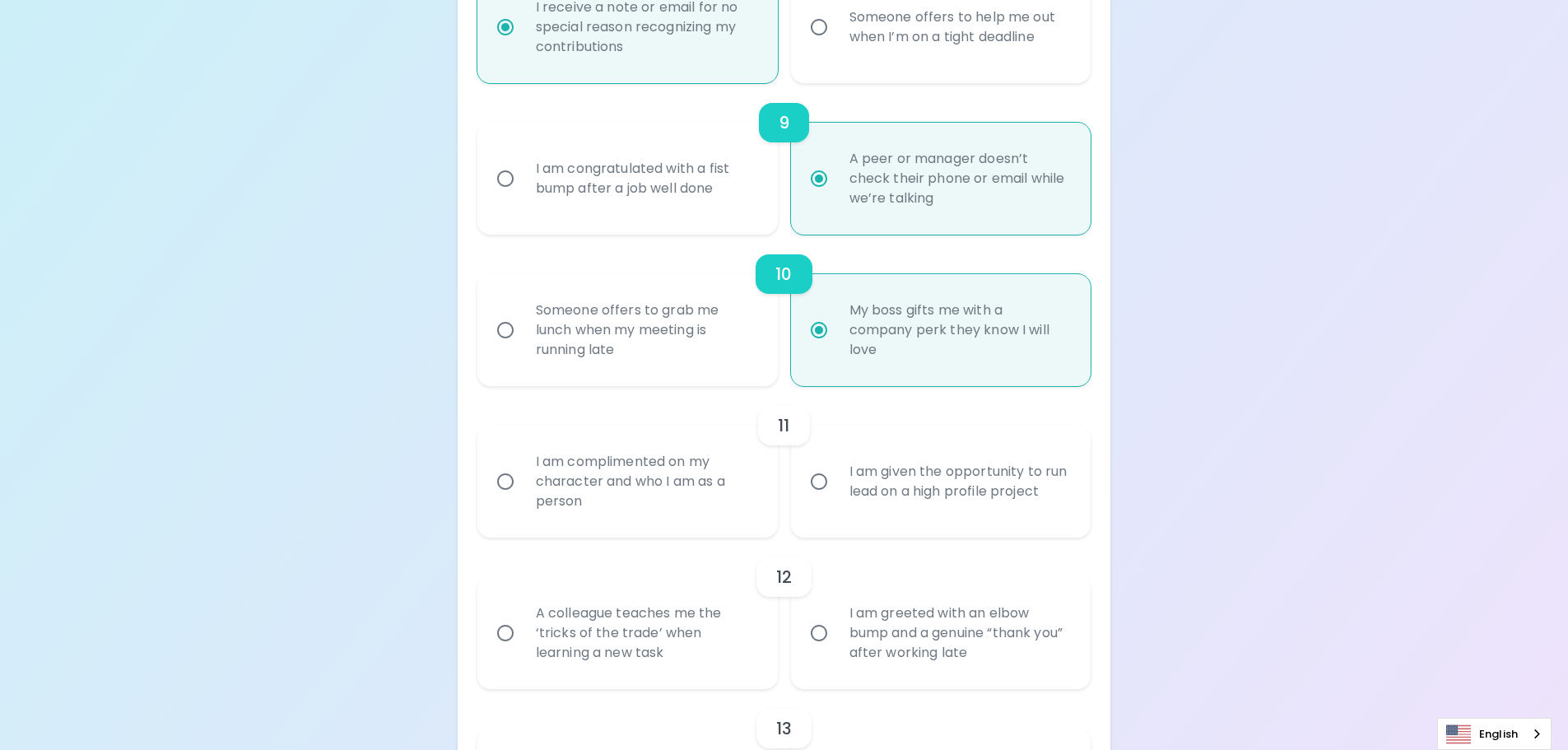
scroll to position [1537, 0]
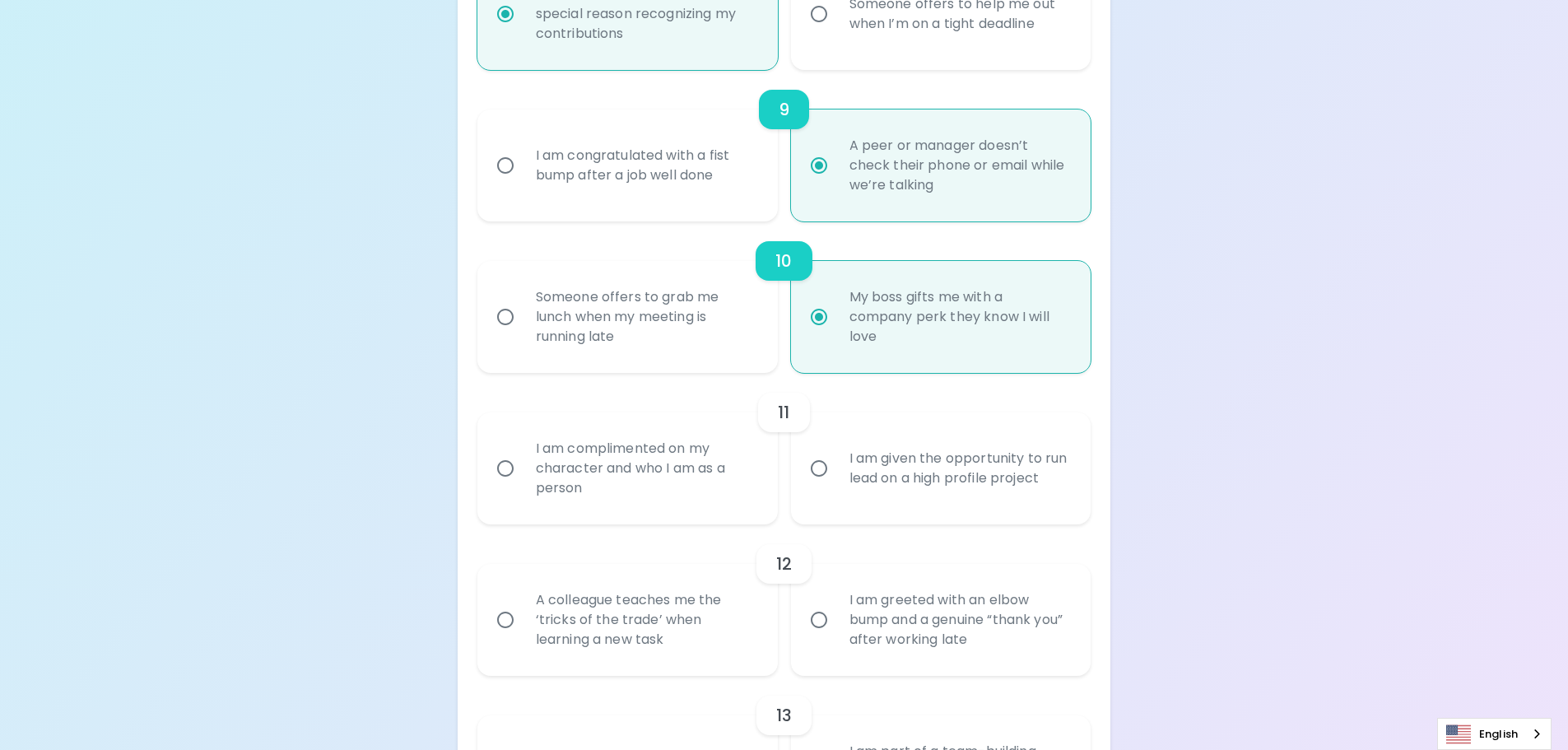
radio input "true"
click at [637, 488] on div "I am complimented on my character and who I am as a person" at bounding box center [645, 468] width 246 height 99
click at [523, 486] on input "I am complimented on my character and who I am as a person" at bounding box center [505, 468] width 35 height 35
radio input "false"
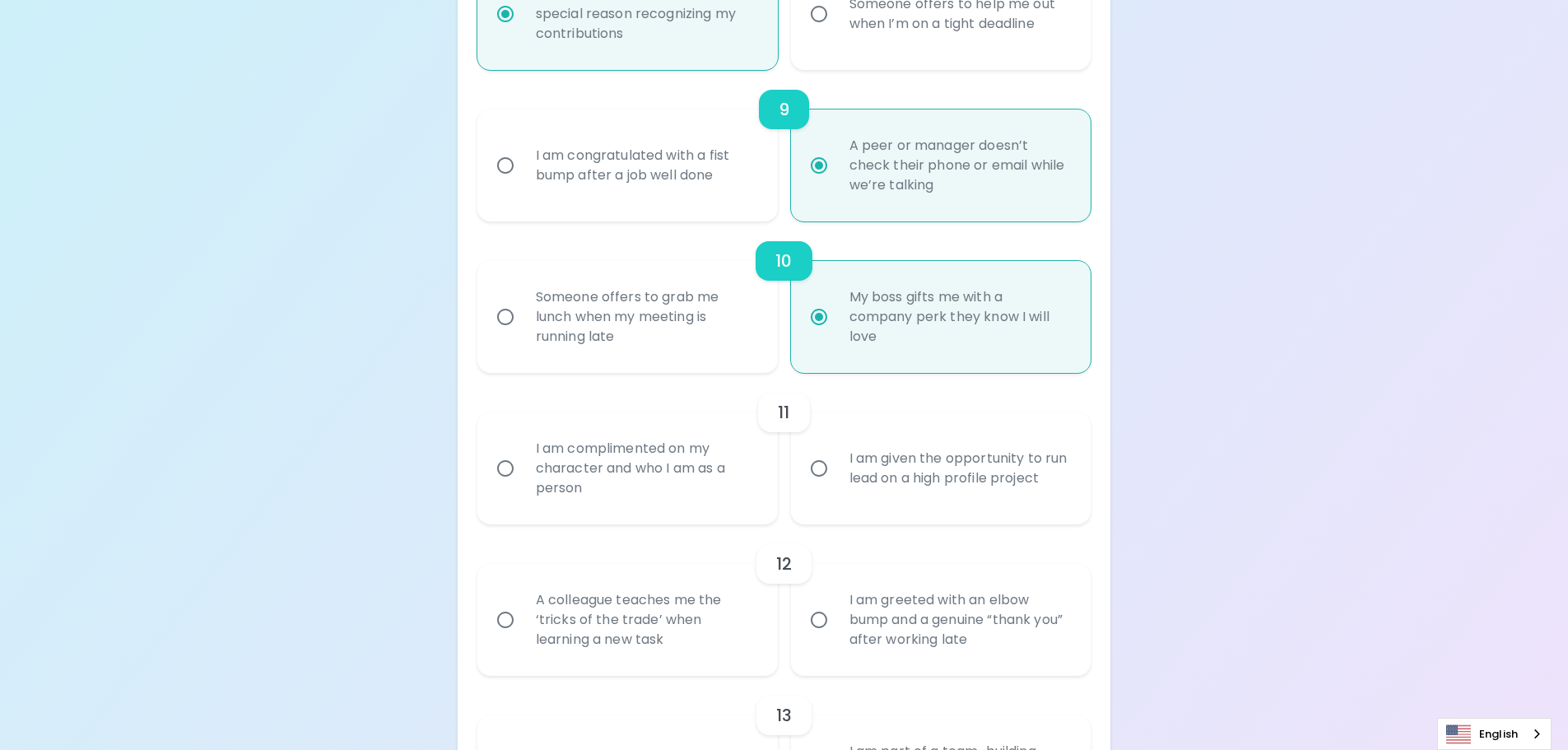
radio input "false"
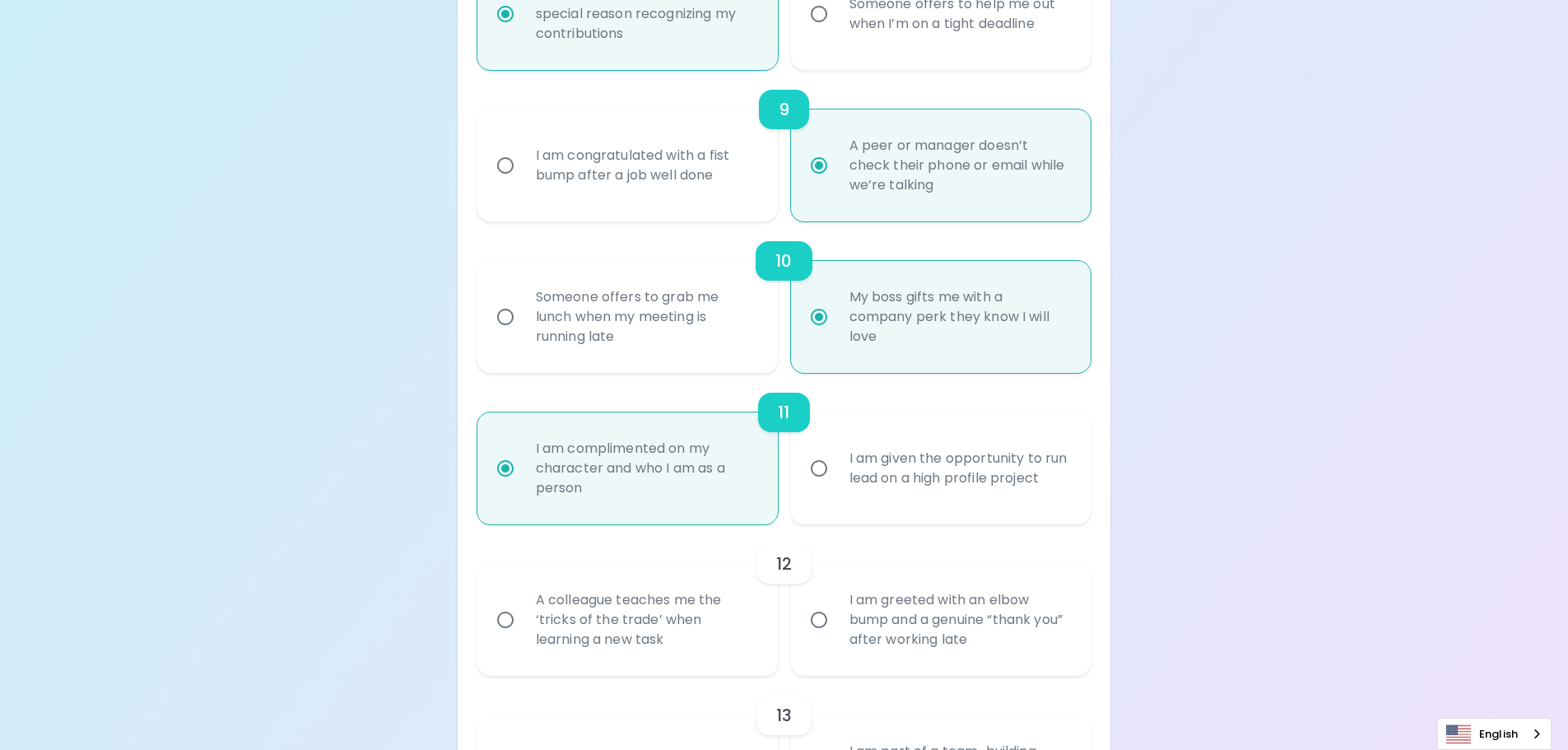
radio input "false"
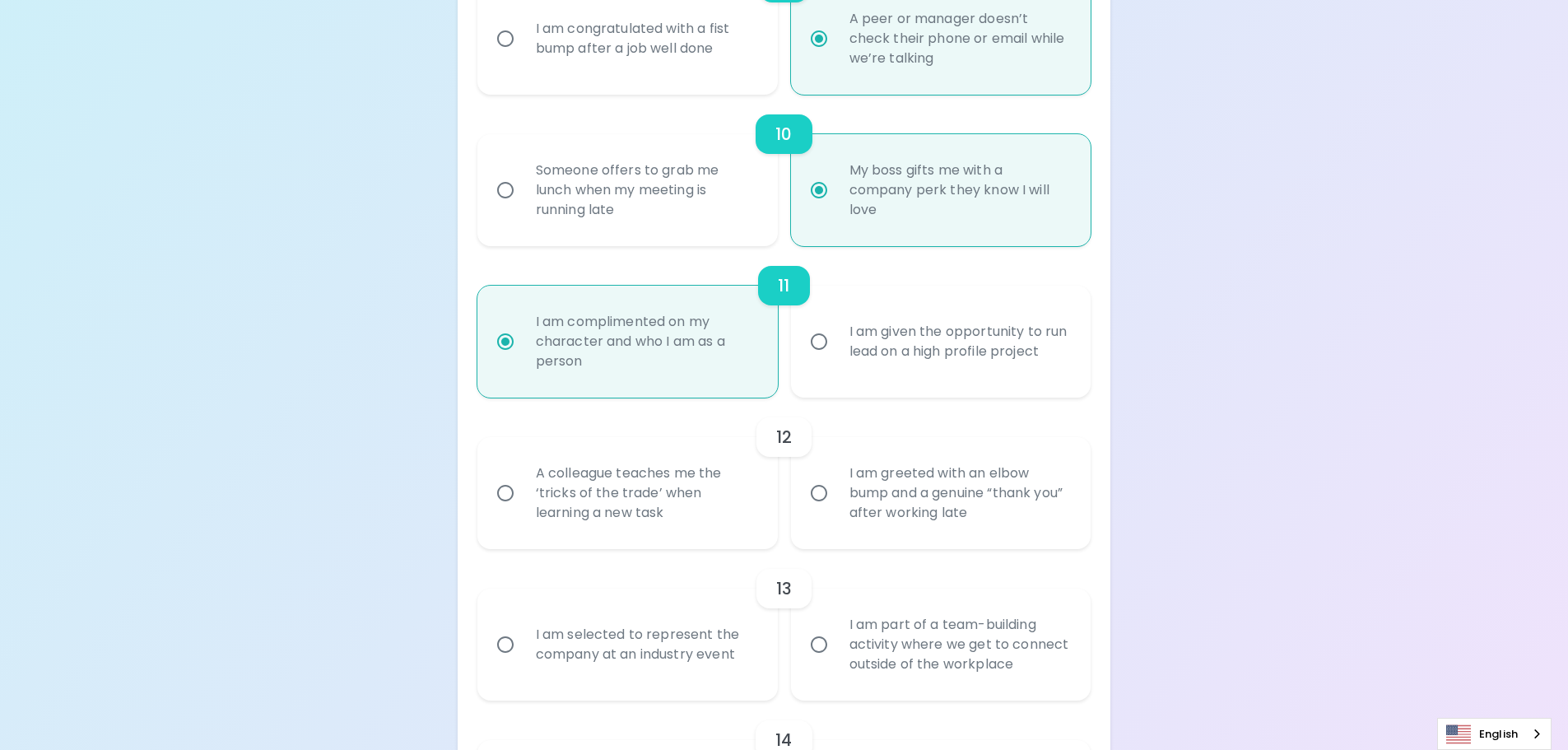
scroll to position [1668, 0]
radio input "true"
click at [672, 505] on div "A colleague teaches me the ‘tricks of the trade’ when learning a new task" at bounding box center [645, 488] width 246 height 99
click at [523, 505] on input "A colleague teaches me the ‘tricks of the trade’ when learning a new task" at bounding box center [505, 488] width 35 height 35
radio input "false"
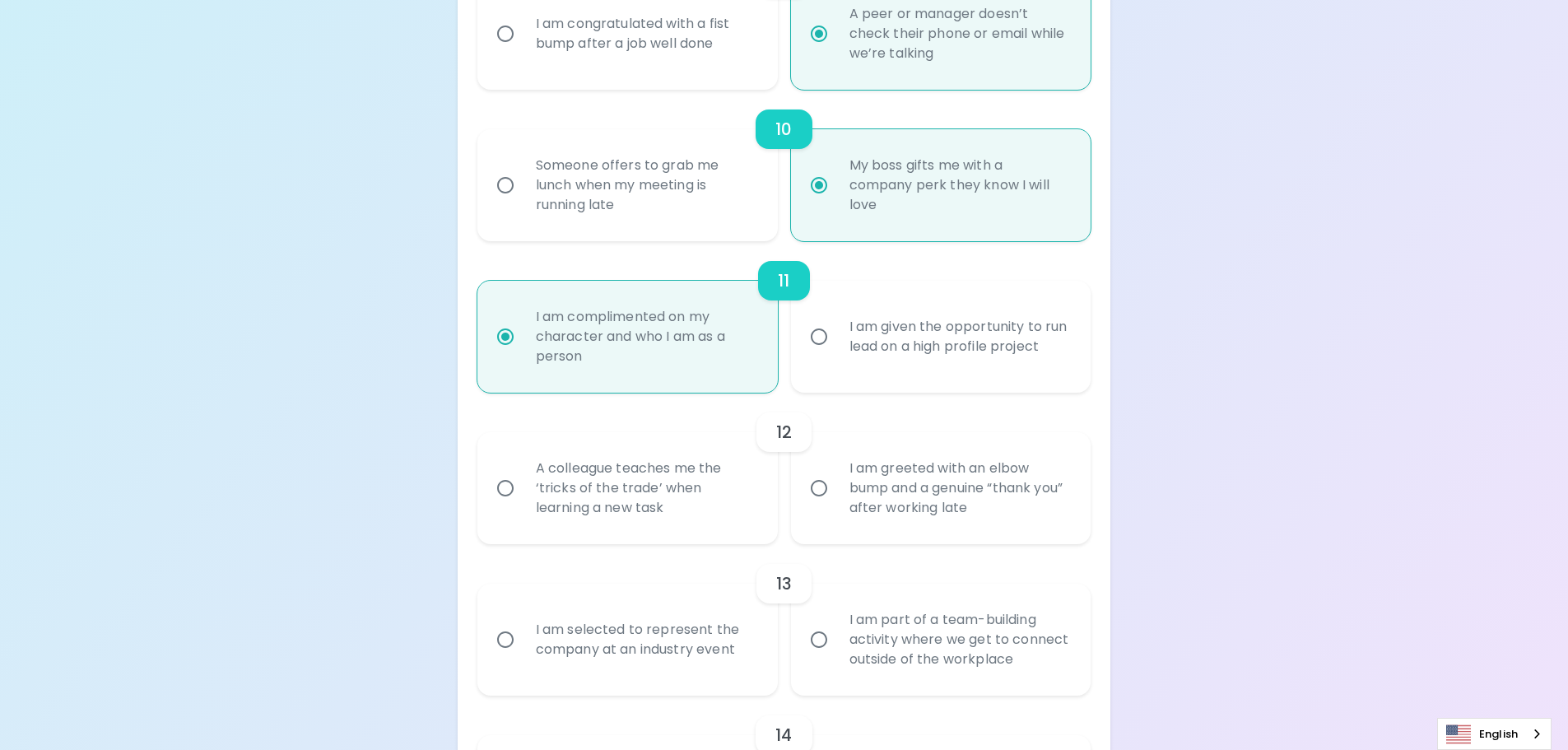
radio input "false"
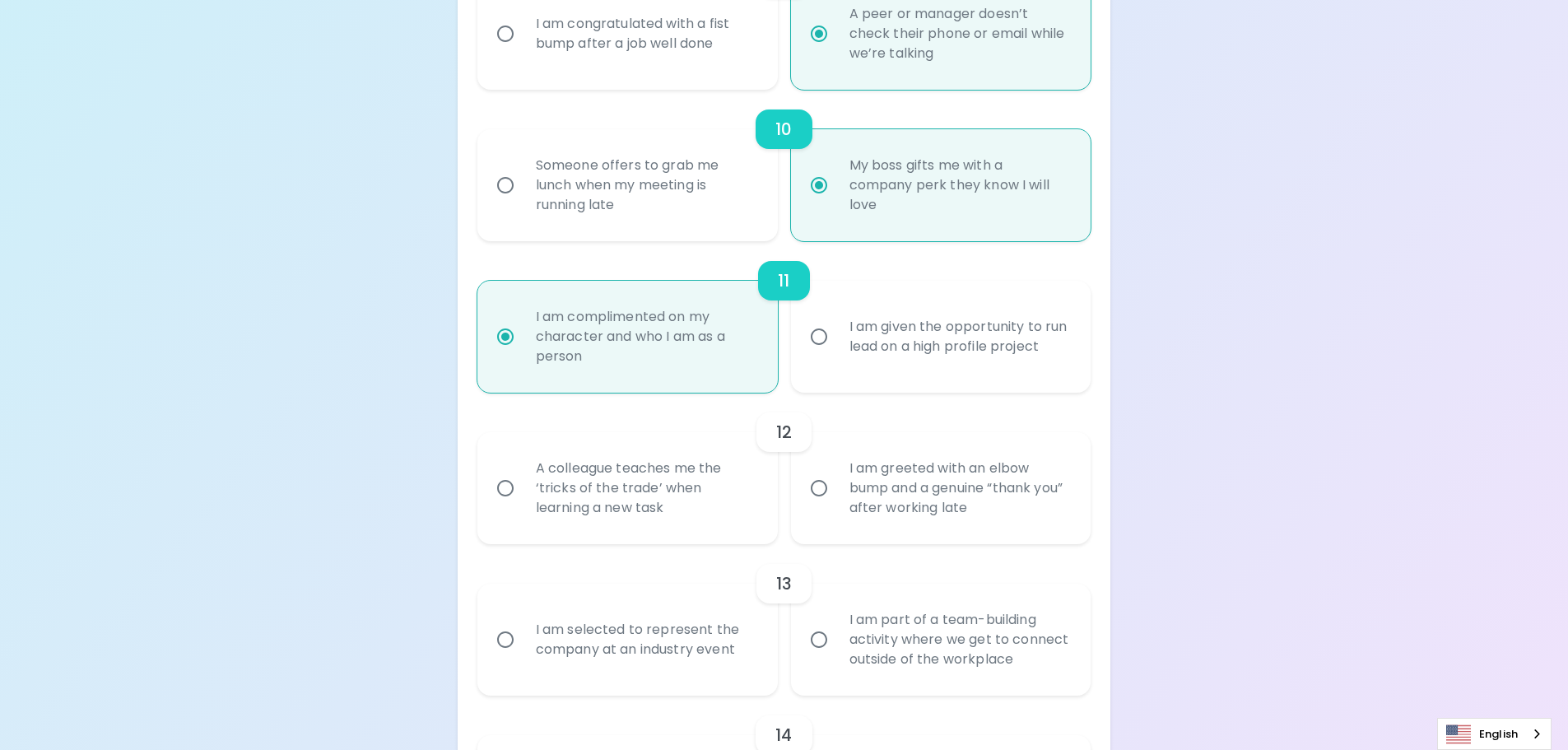
radio input "false"
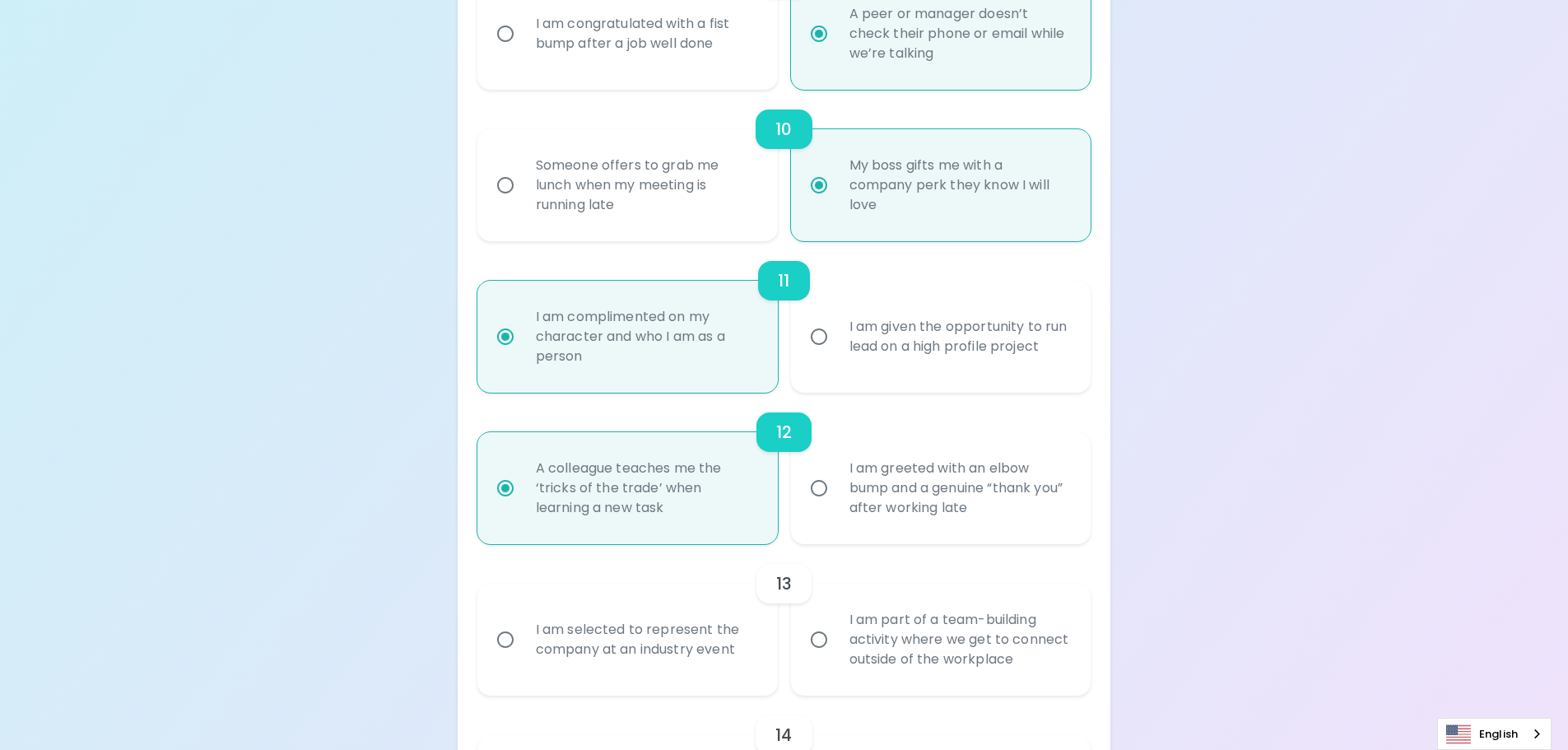
scroll to position [1800, 0]
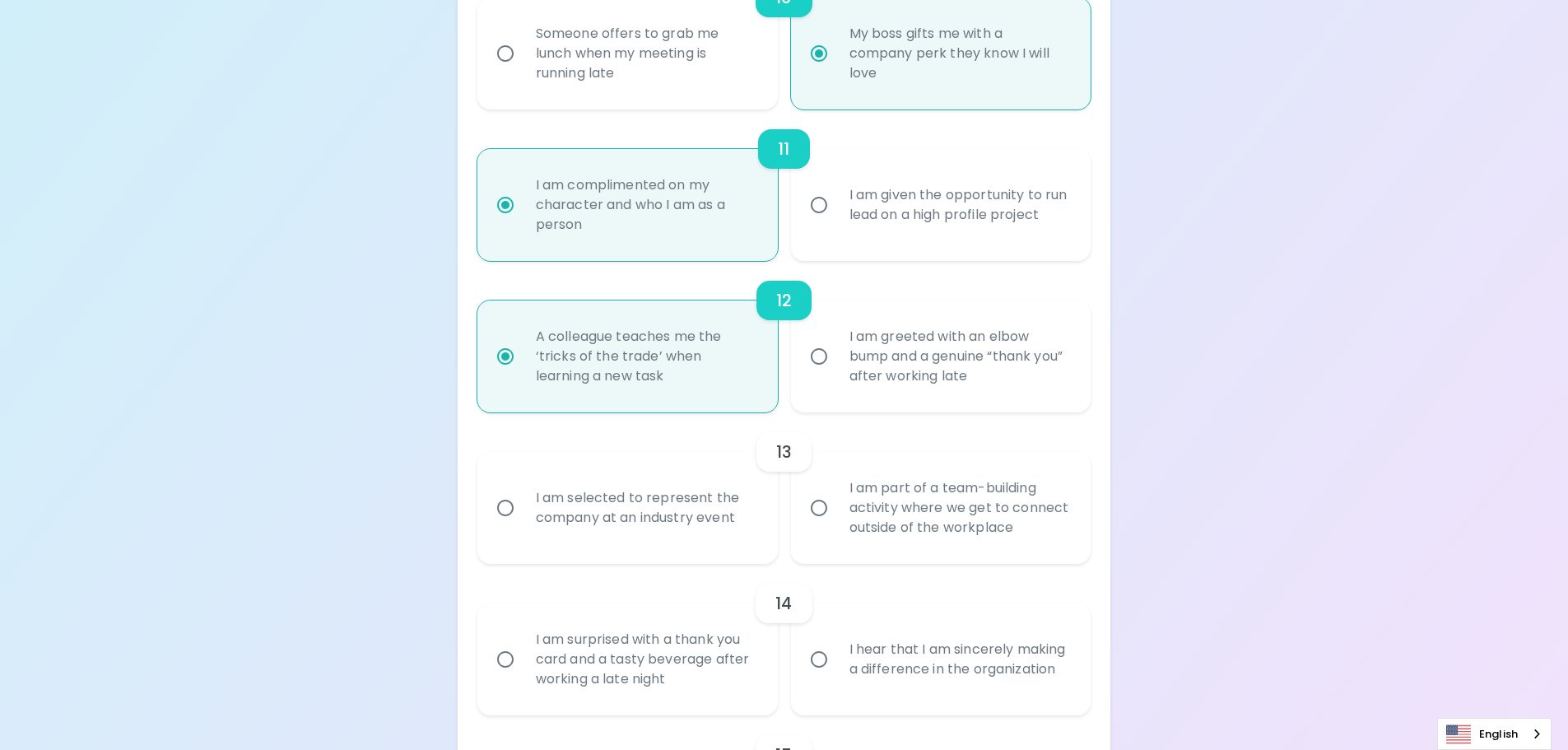
radio input "true"
click at [933, 504] on div "I am part of a team-building activity where we get to connect outside of the wo…" at bounding box center [959, 508] width 246 height 99
click at [836, 504] on input "I am part of a team-building activity where we get to connect outside of the wo…" at bounding box center [818, 508] width 35 height 35
radio input "false"
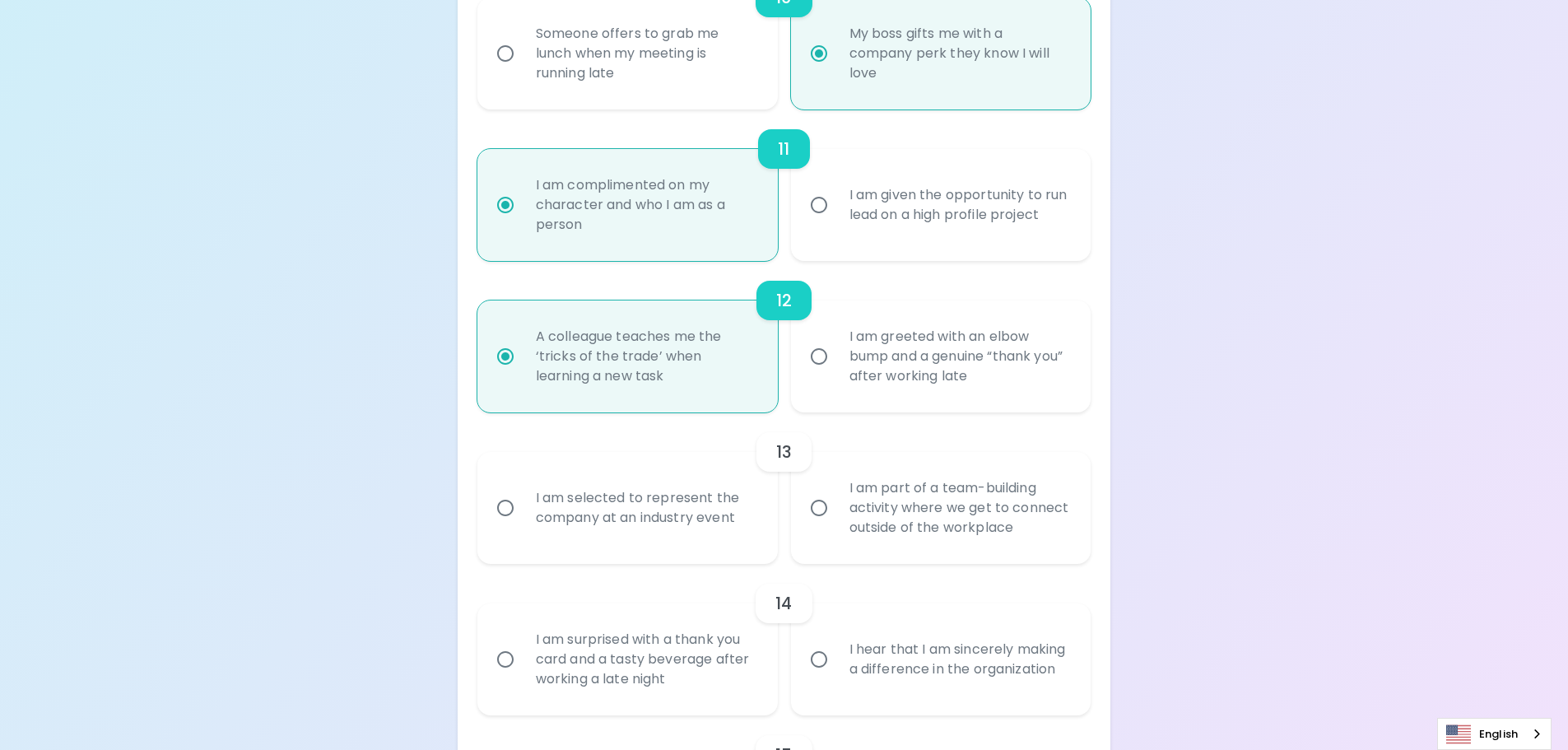
radio input "false"
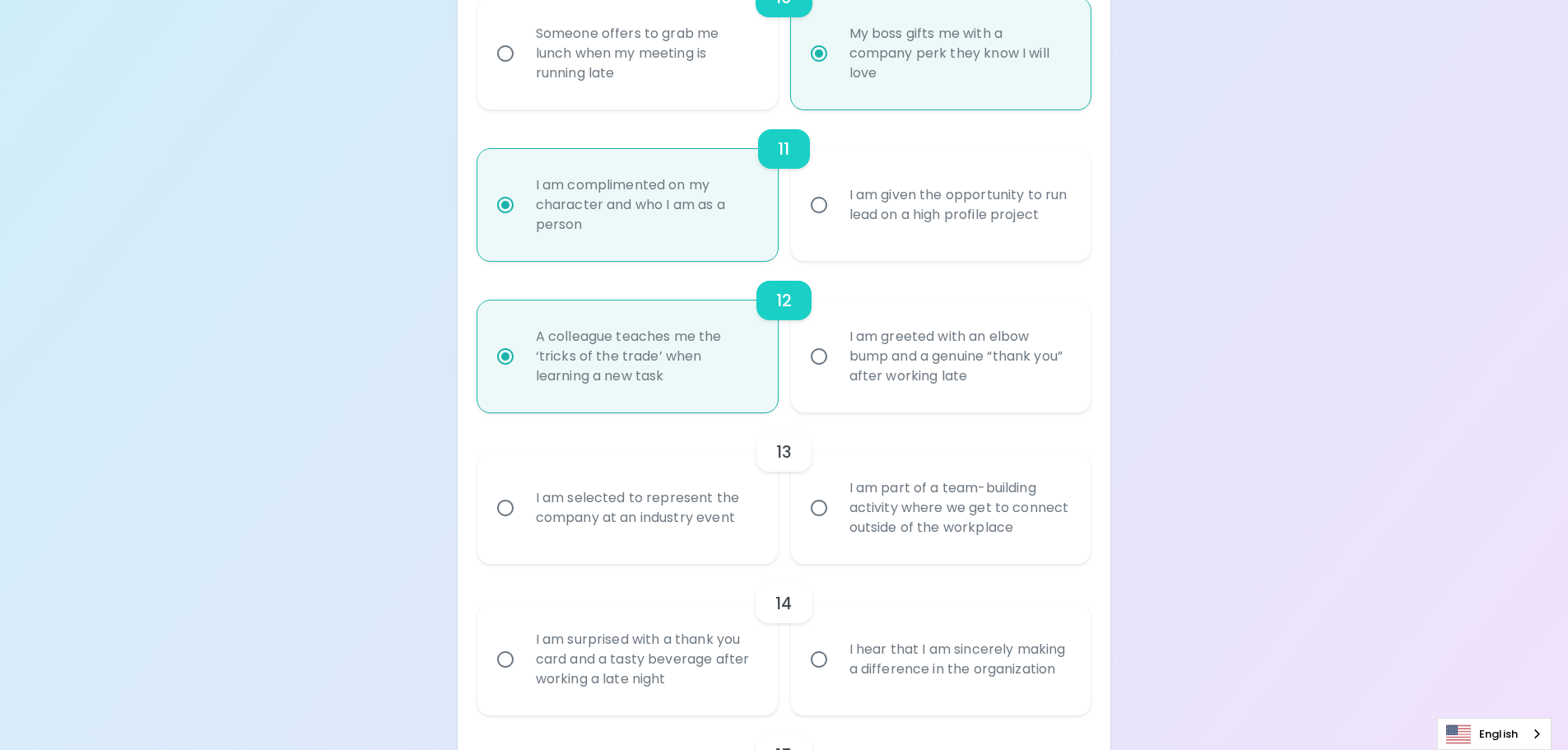
radio input "false"
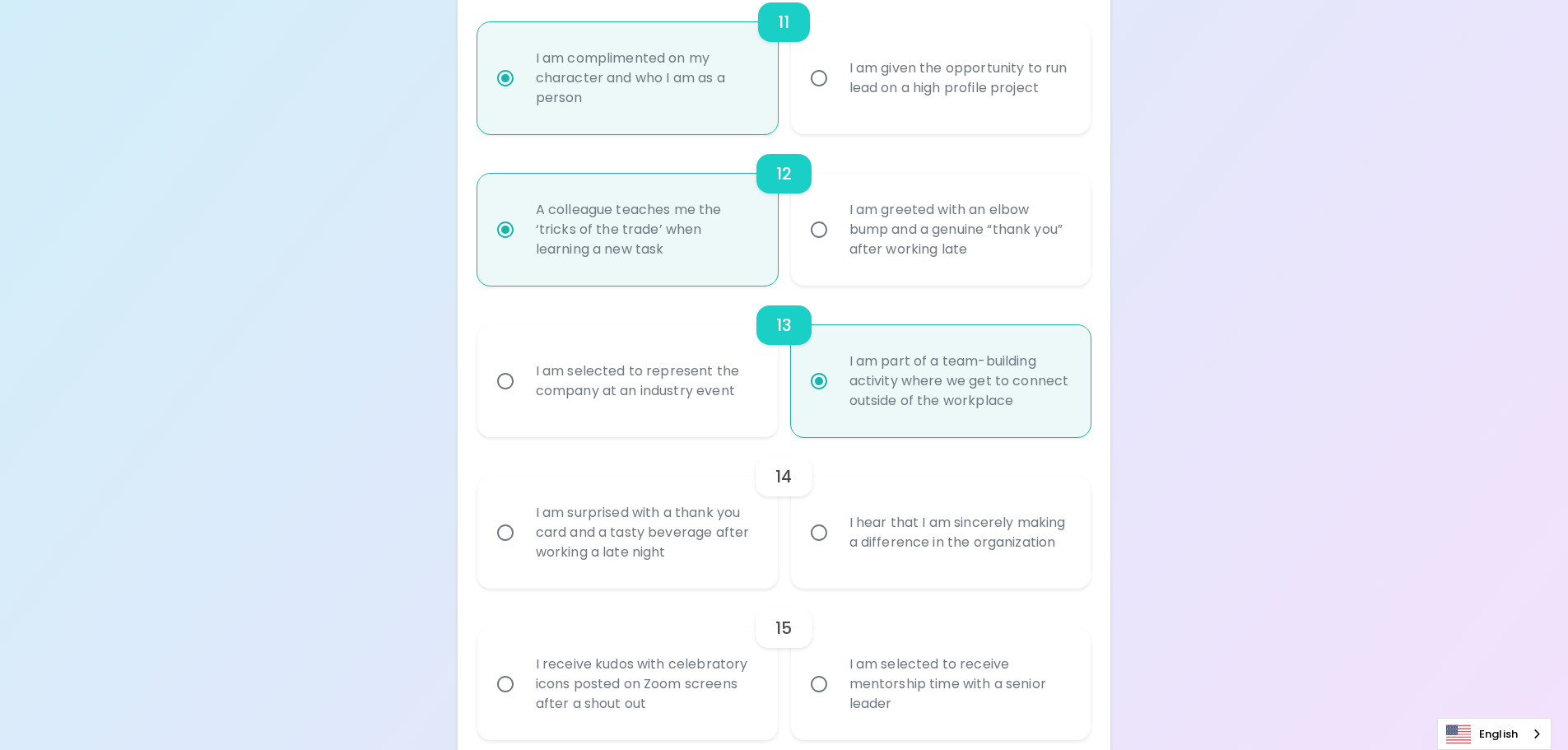
scroll to position [1932, 0]
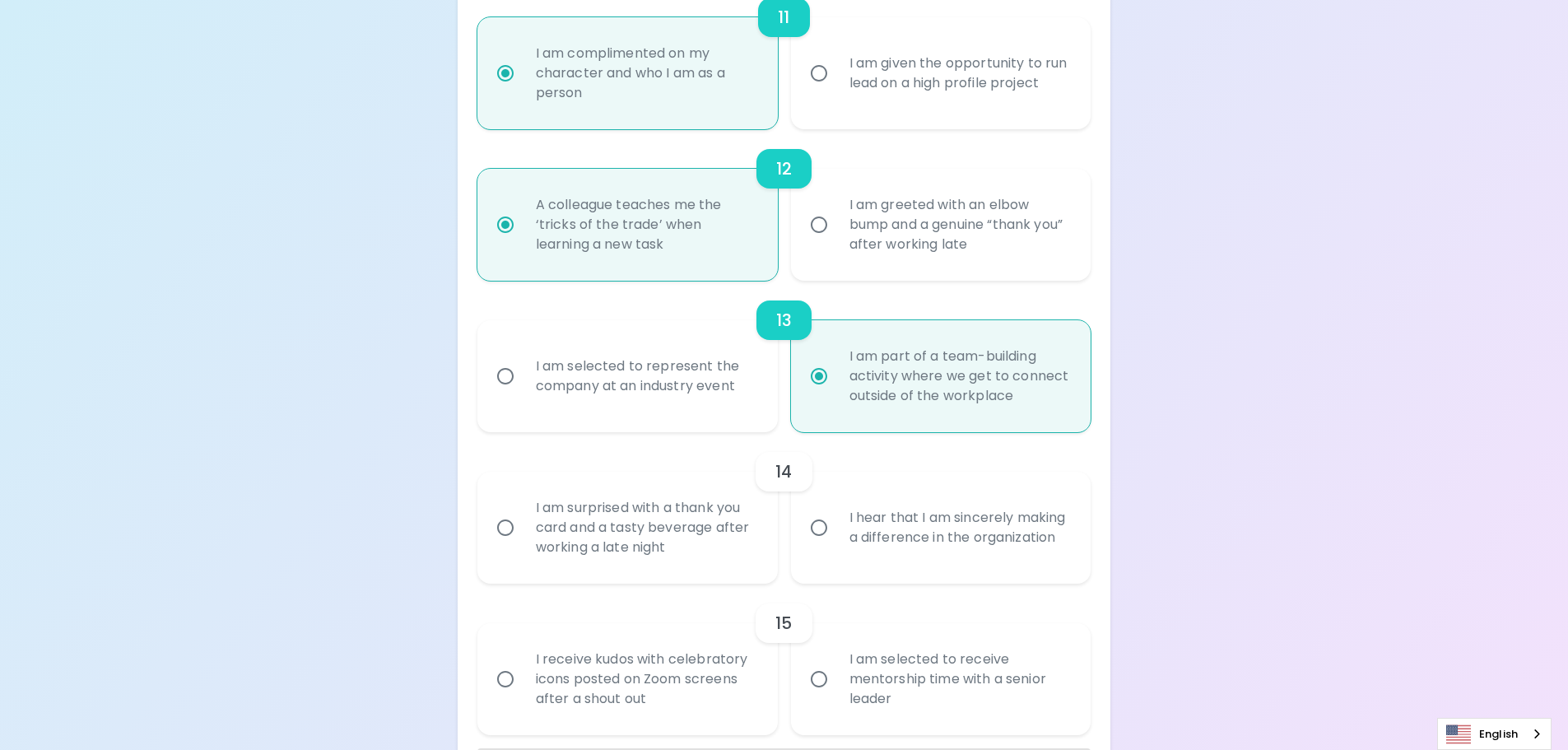
radio input "true"
click at [863, 527] on div "I hear that I am sincerely making a difference in the organization" at bounding box center [959, 527] width 246 height 79
click at [836, 527] on input "I hear that I am sincerely making a difference in the organization" at bounding box center [818, 527] width 35 height 35
radio input "false"
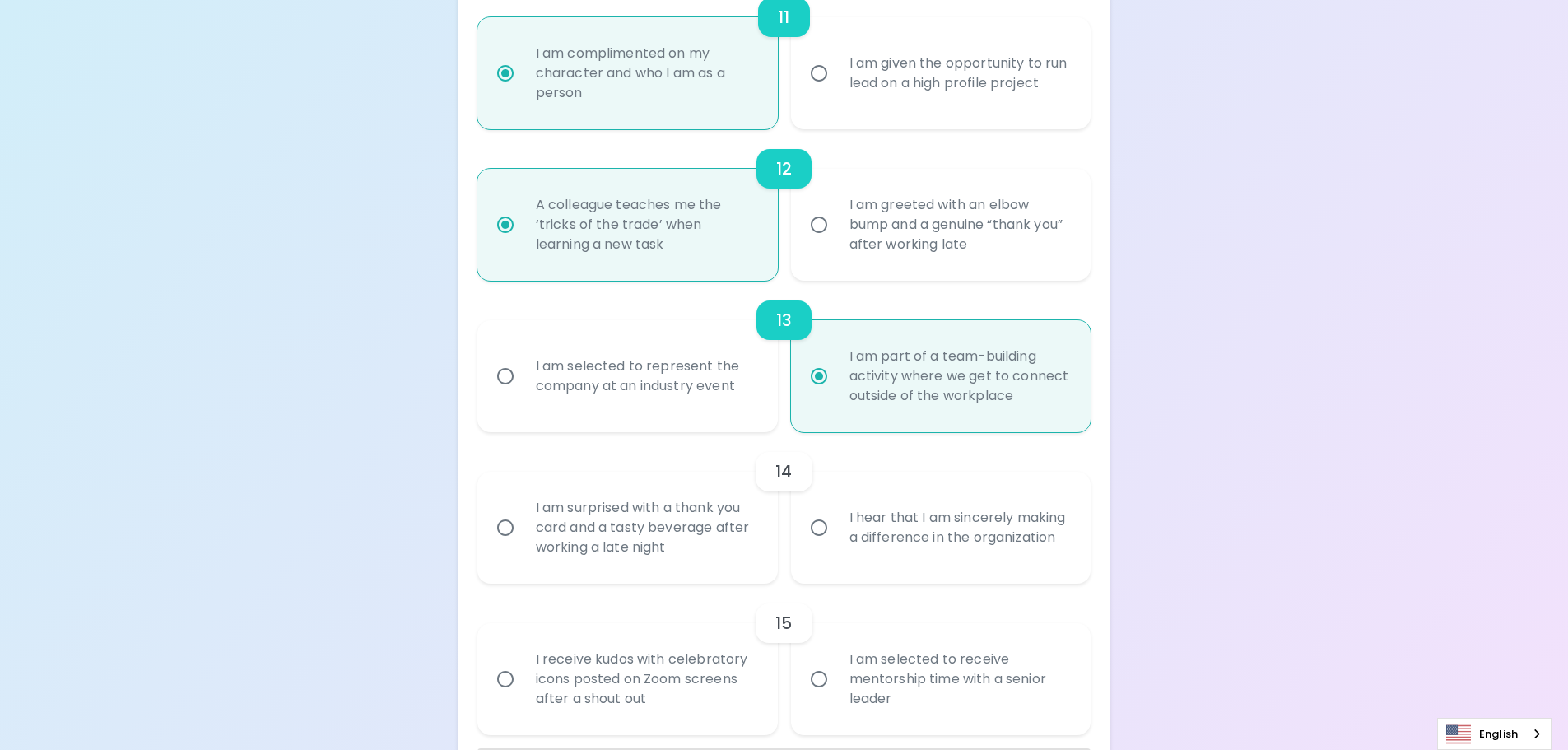
radio input "false"
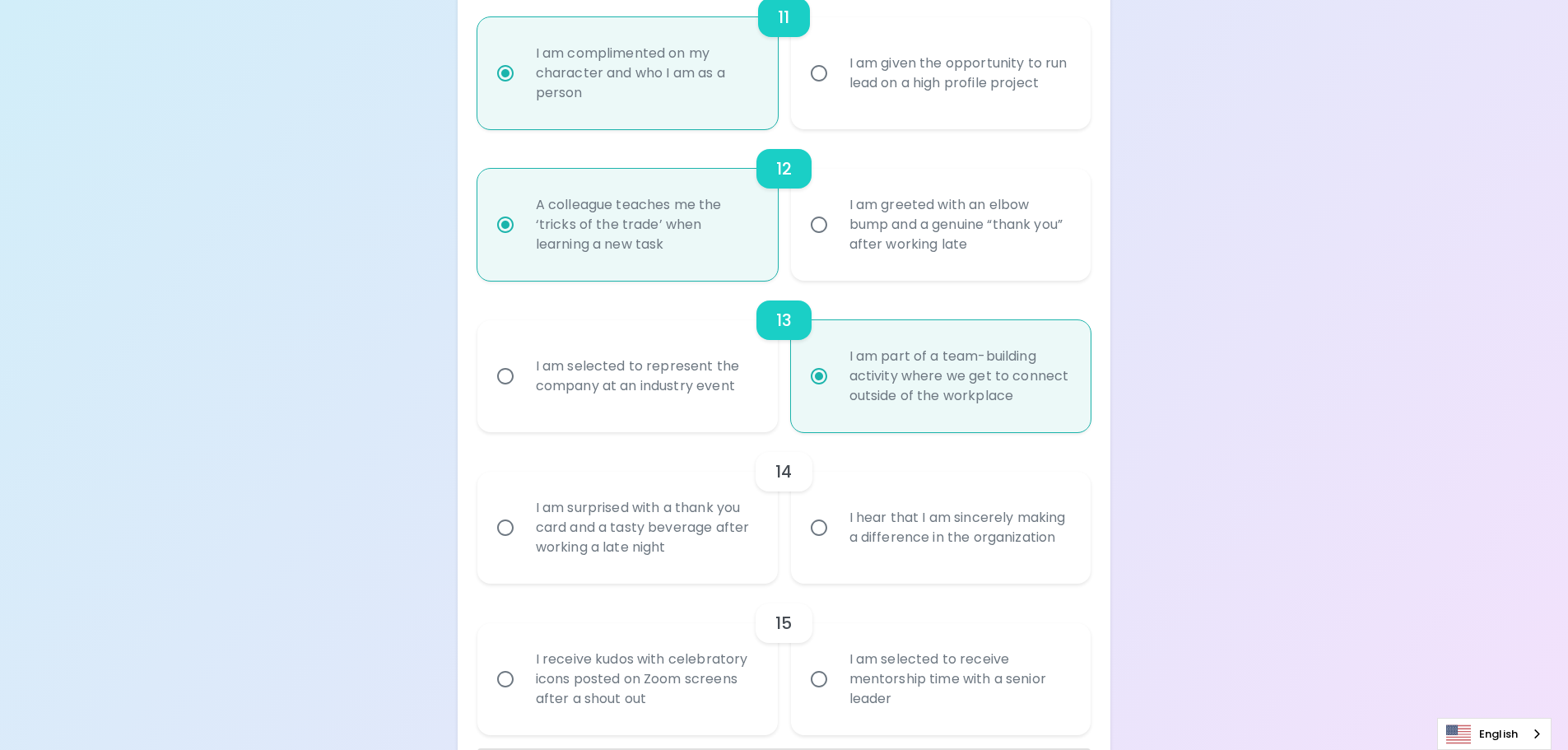
radio input "false"
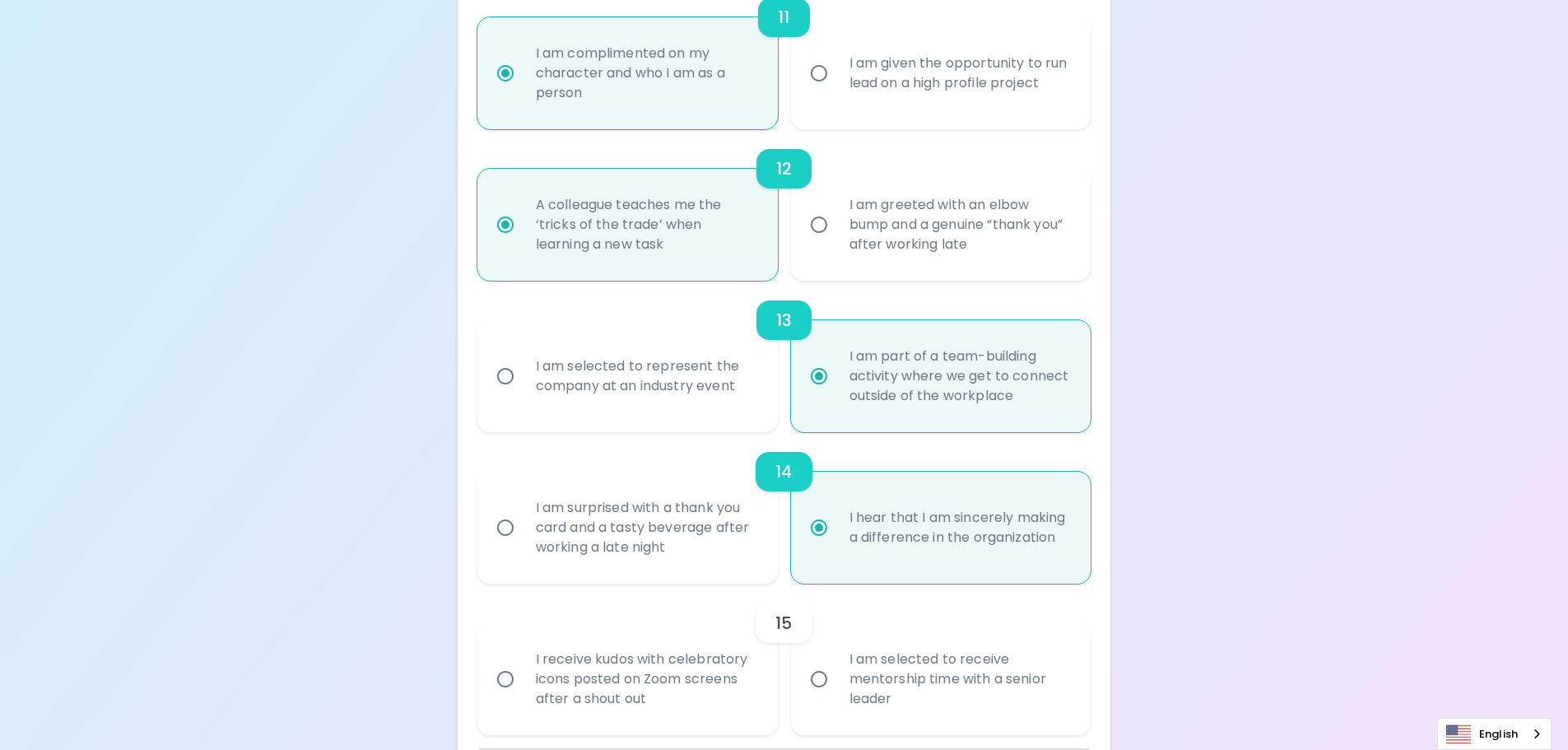
scroll to position [1998, 0]
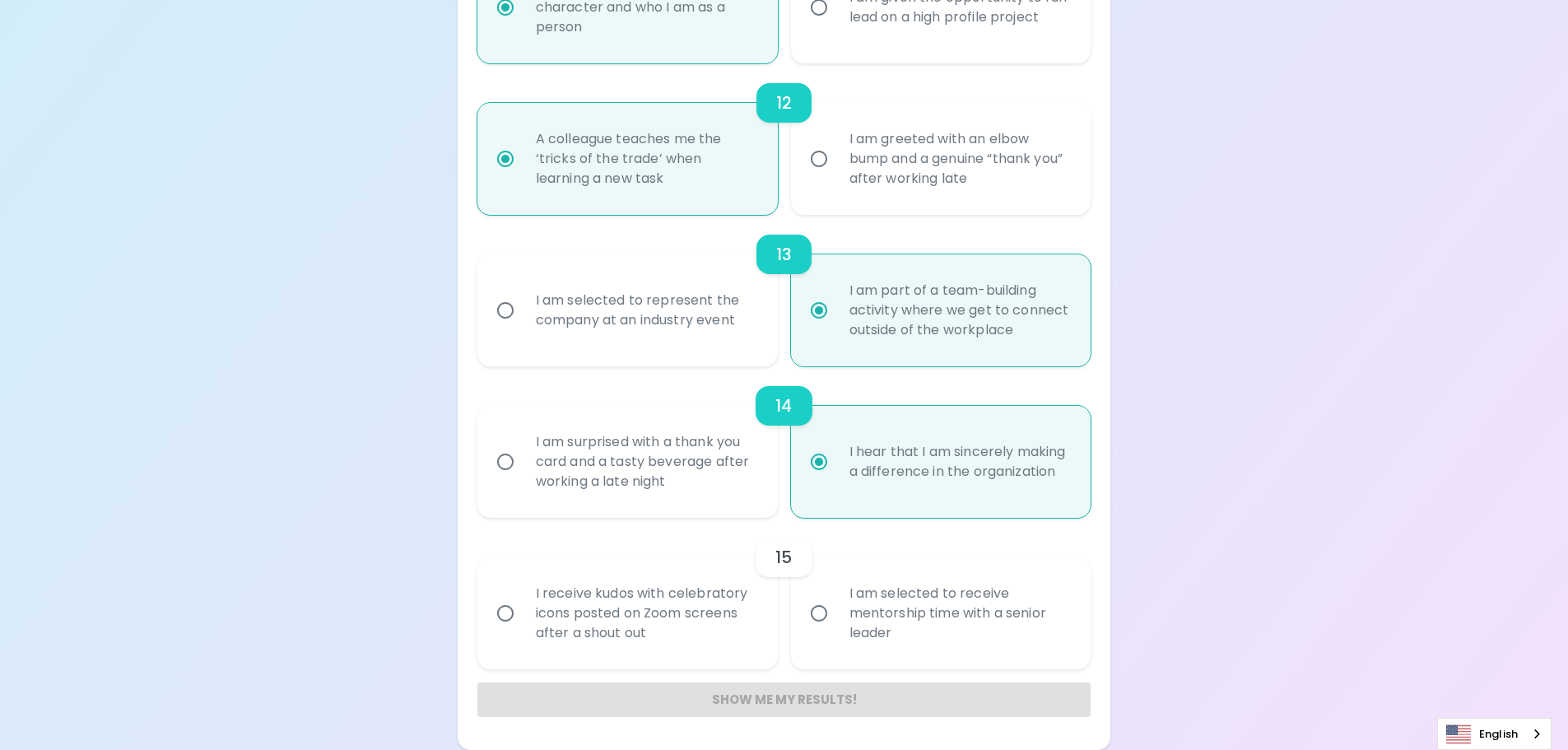
radio input "true"
click at [689, 636] on div "I receive kudos with celebratory icons posted on Zoom screens after a shout out" at bounding box center [645, 613] width 246 height 99
click at [523, 631] on input "I receive kudos with celebratory icons posted on Zoom screens after a shout out" at bounding box center [505, 613] width 35 height 35
radio input "false"
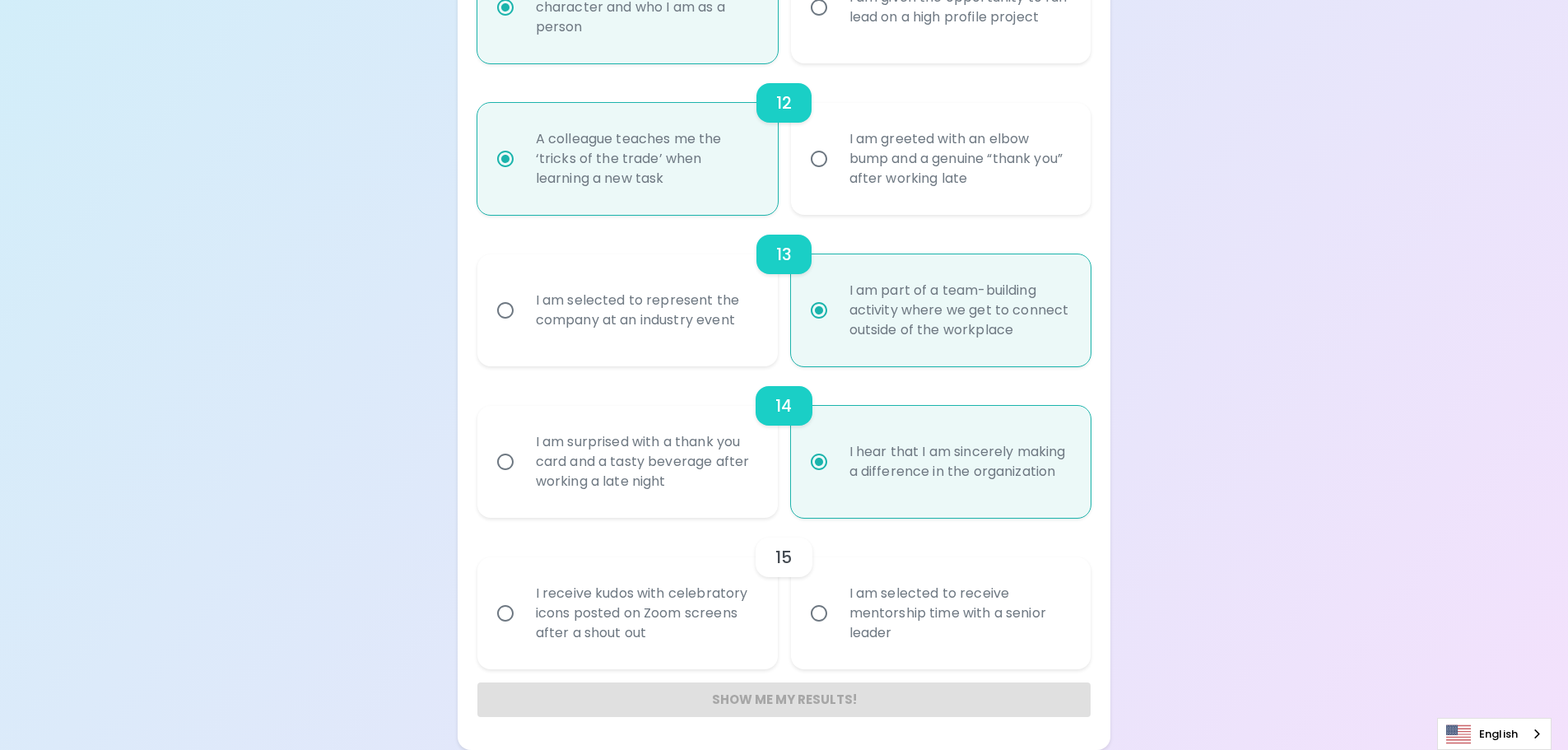
radio input "false"
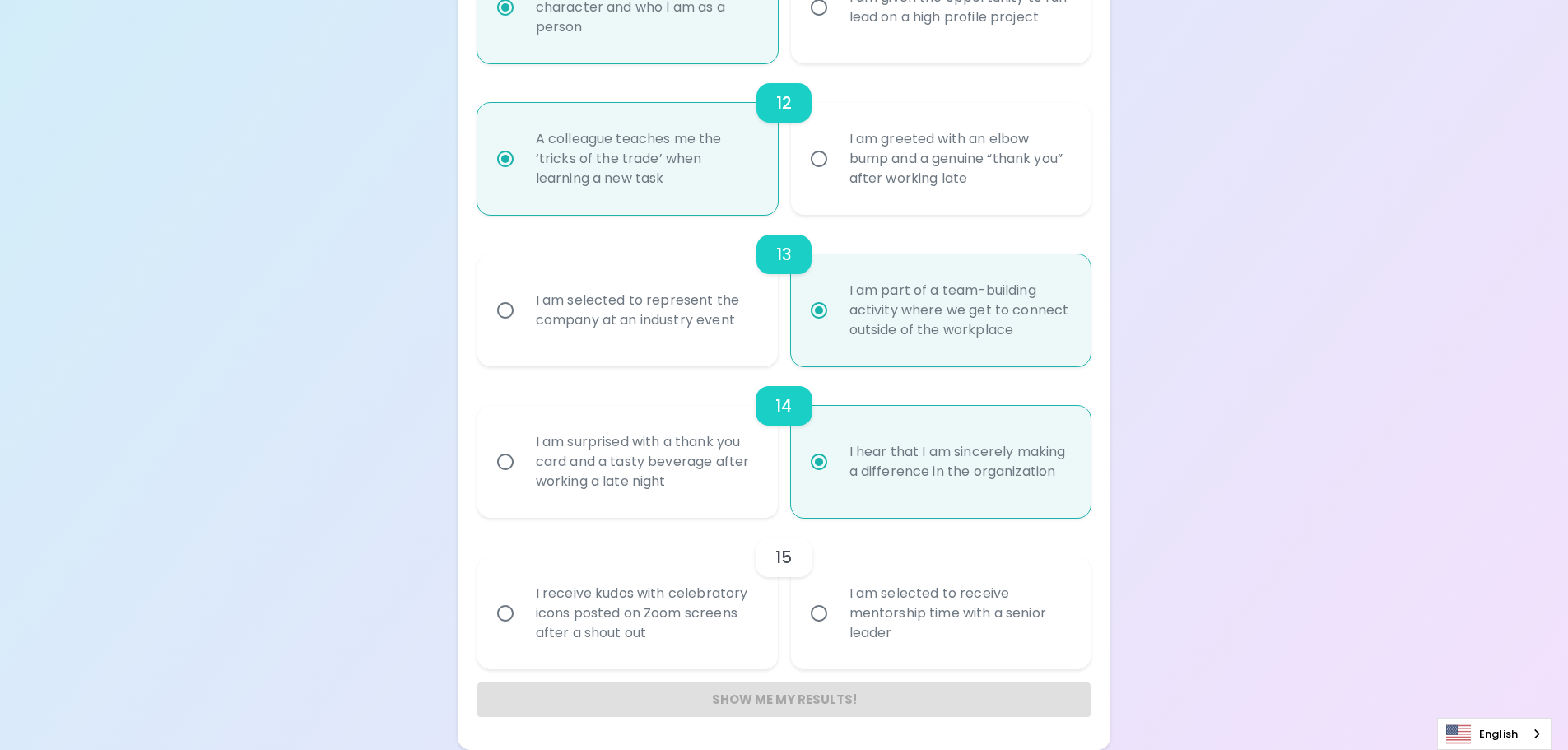
radio input "false"
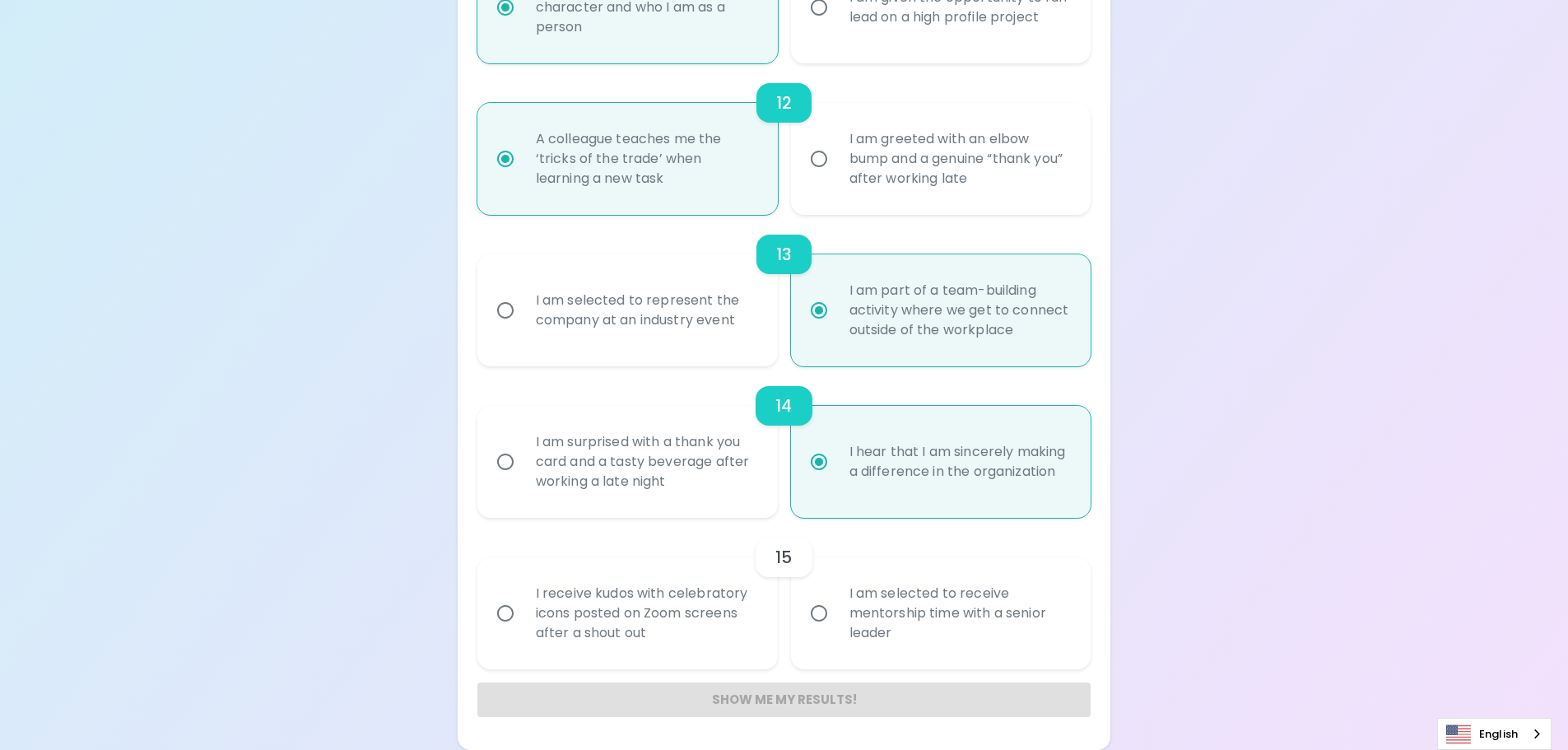
radio input "false"
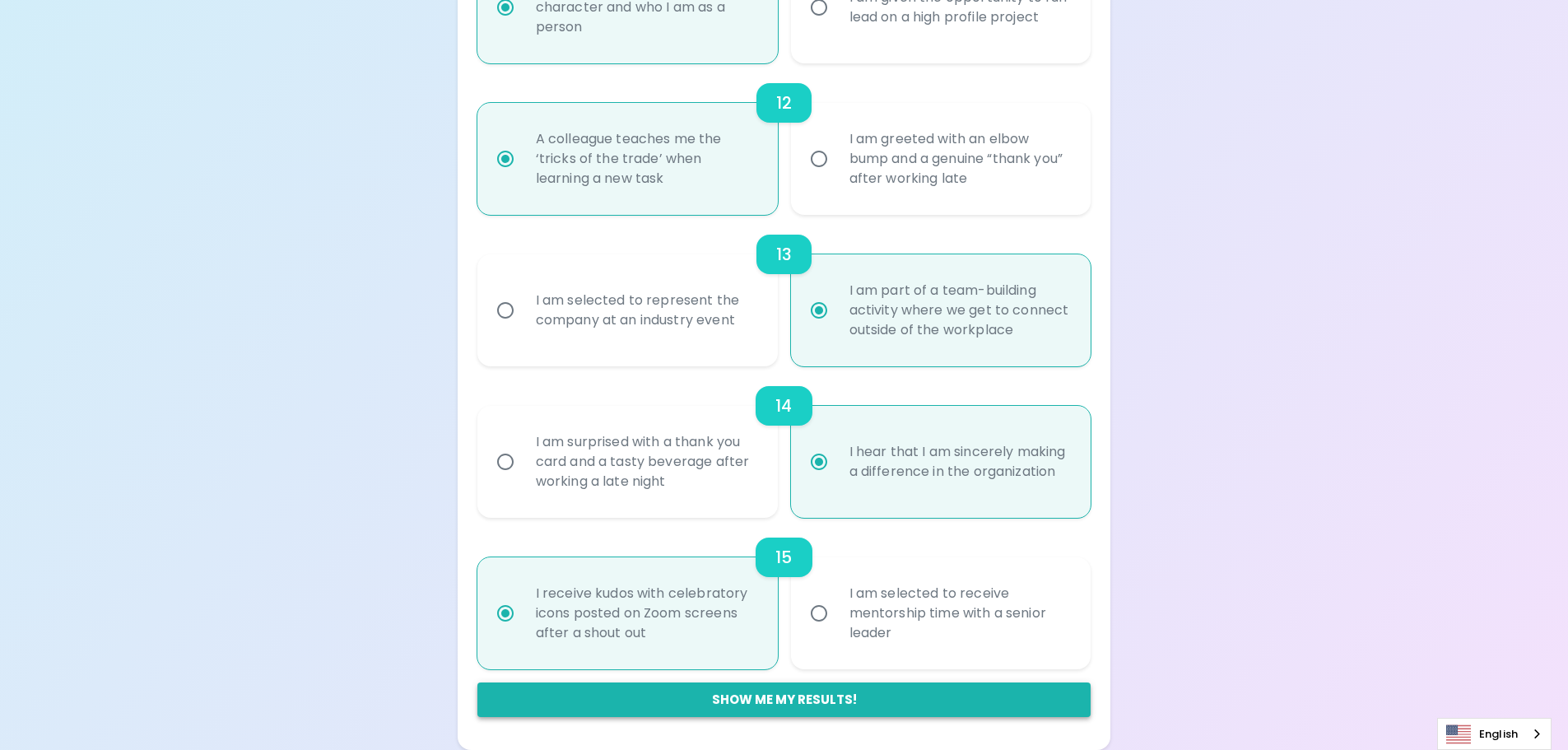
radio input "true"
click at [750, 698] on button "Show me my results!" at bounding box center [784, 700] width 614 height 35
radio input "false"
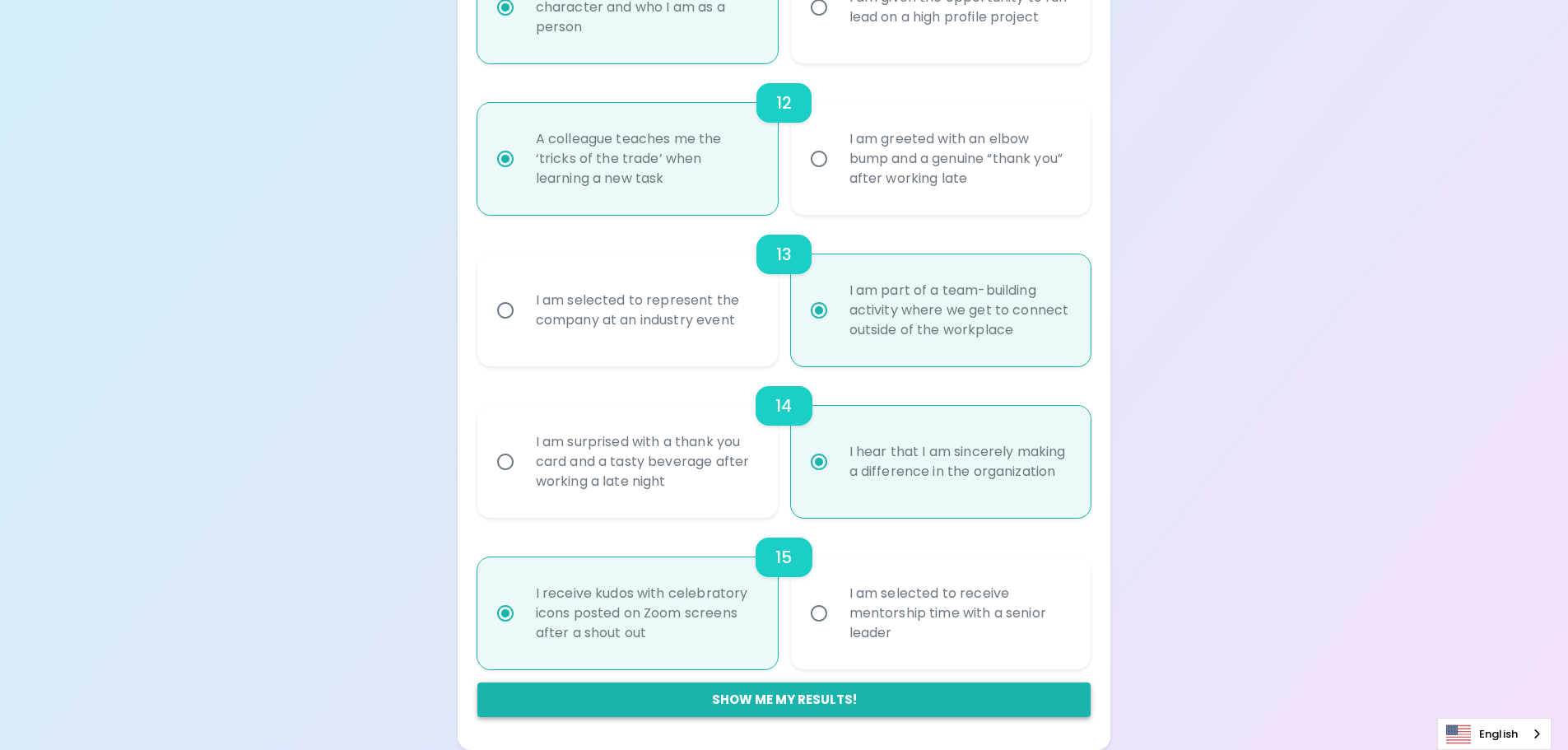
radio input "false"
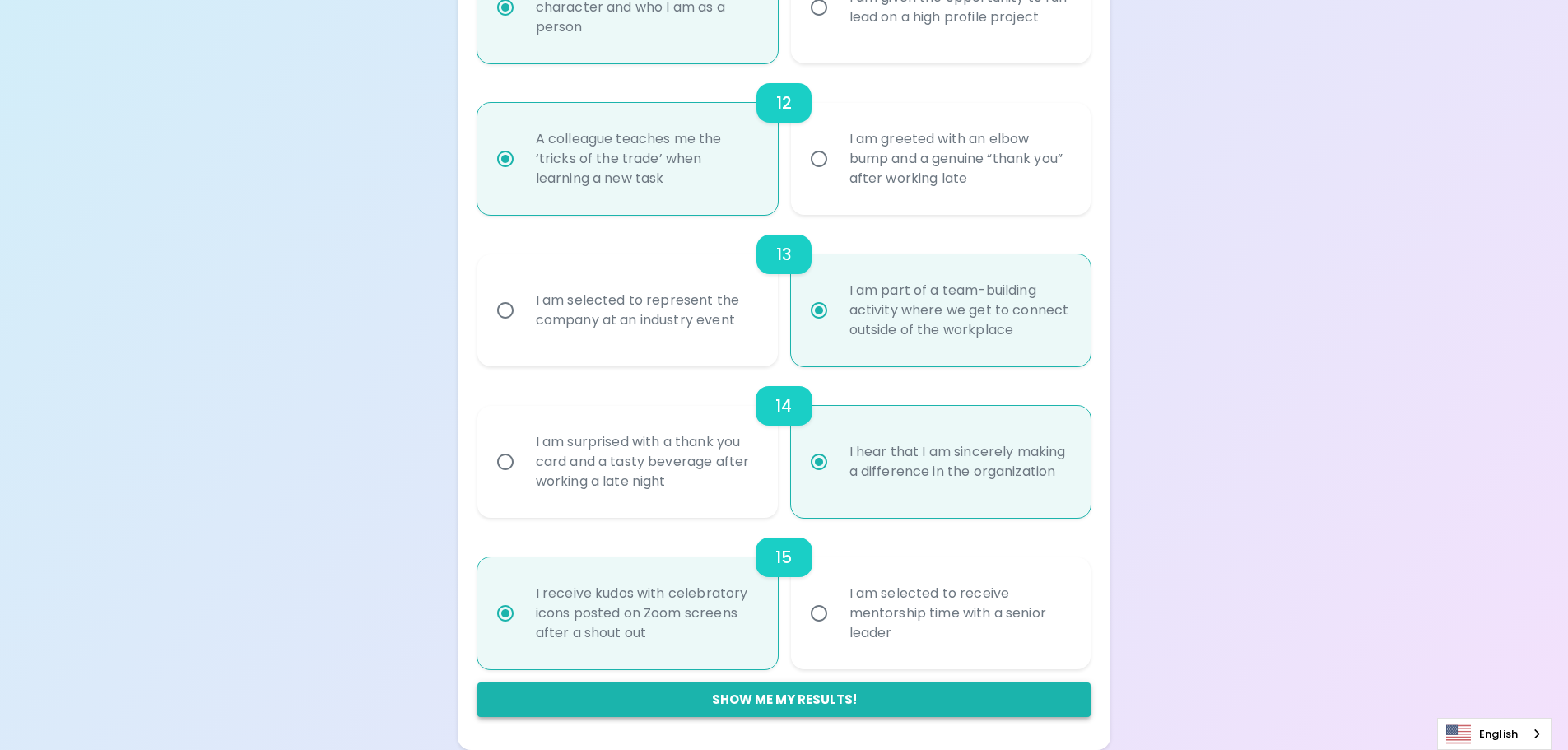
radio input "false"
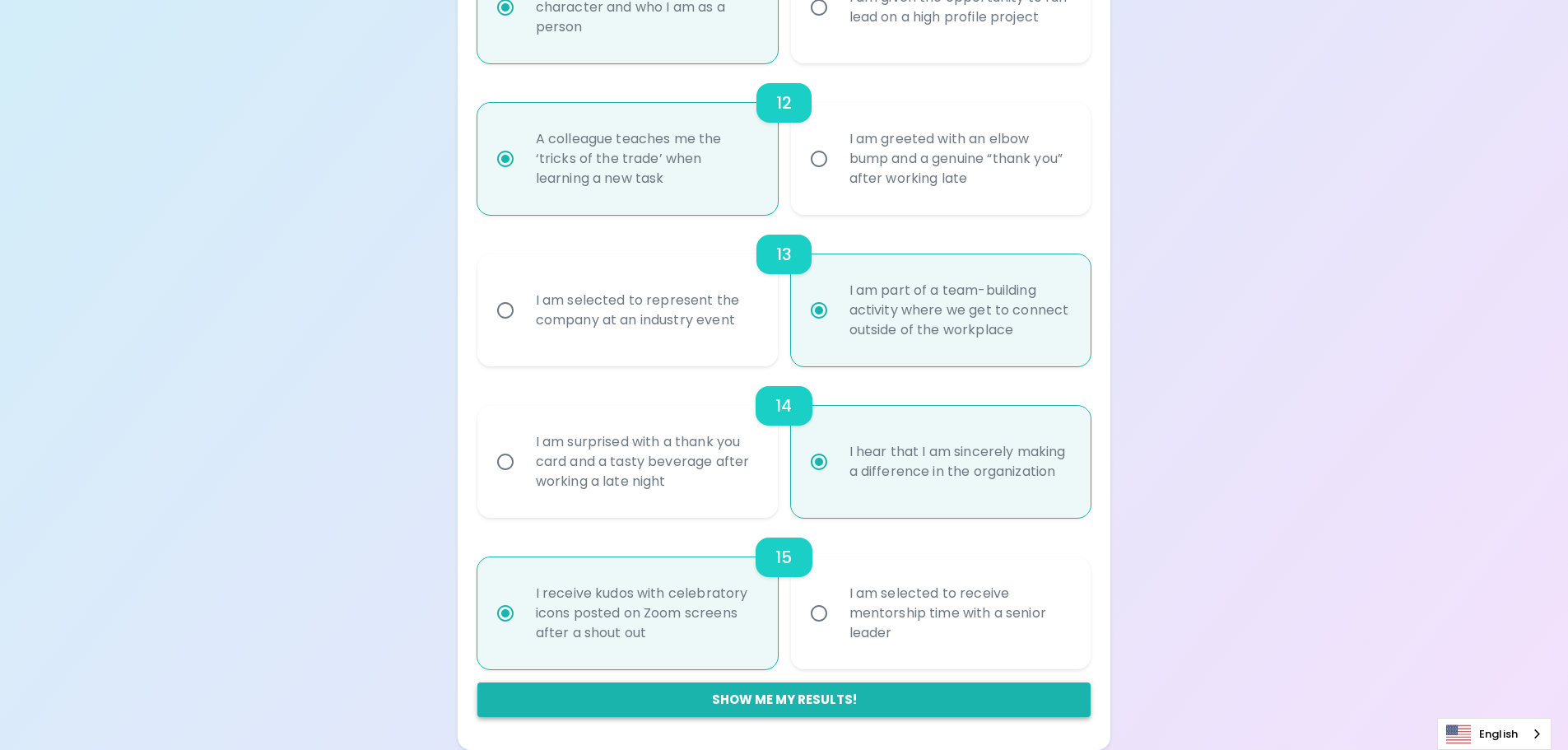
radio input "false"
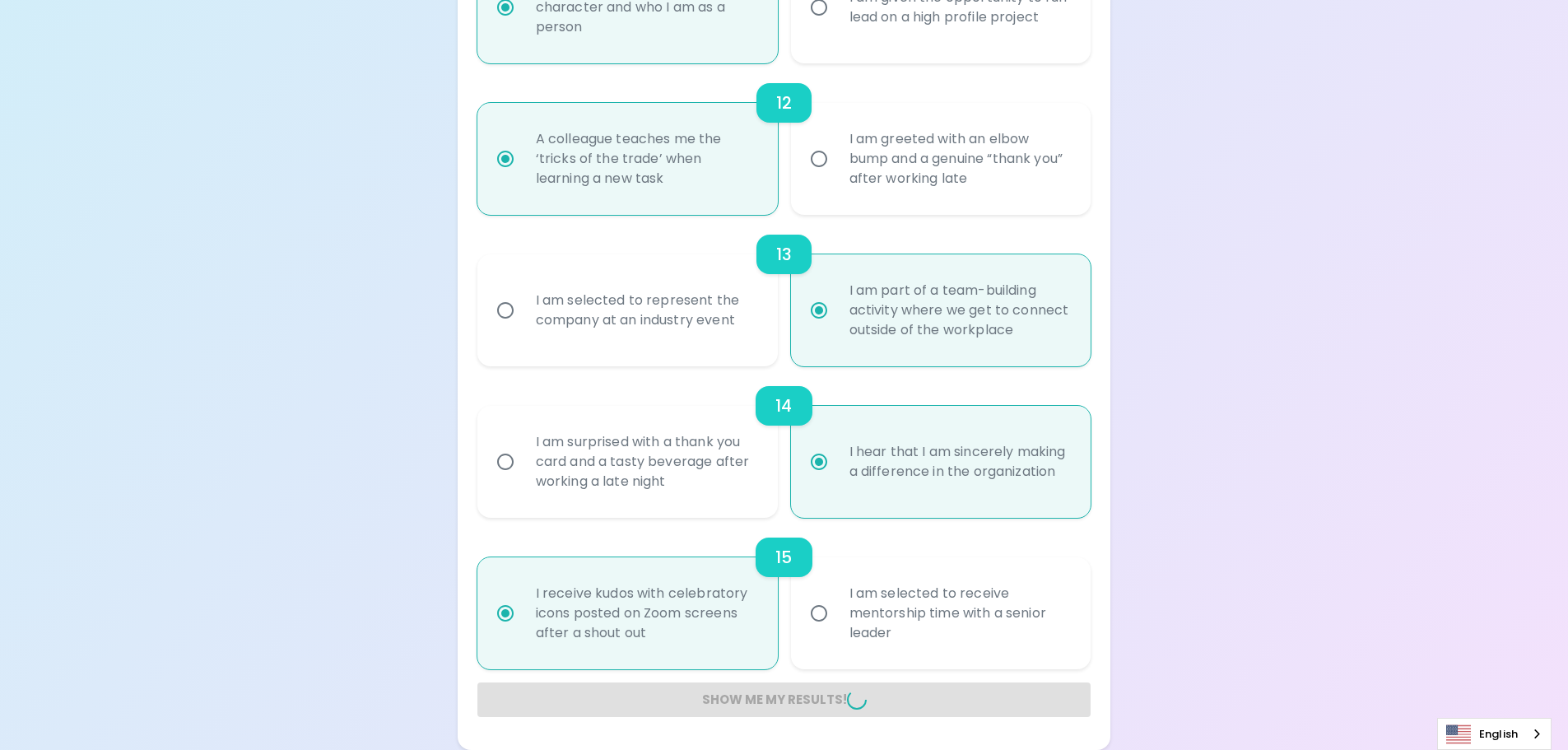
radio input "false"
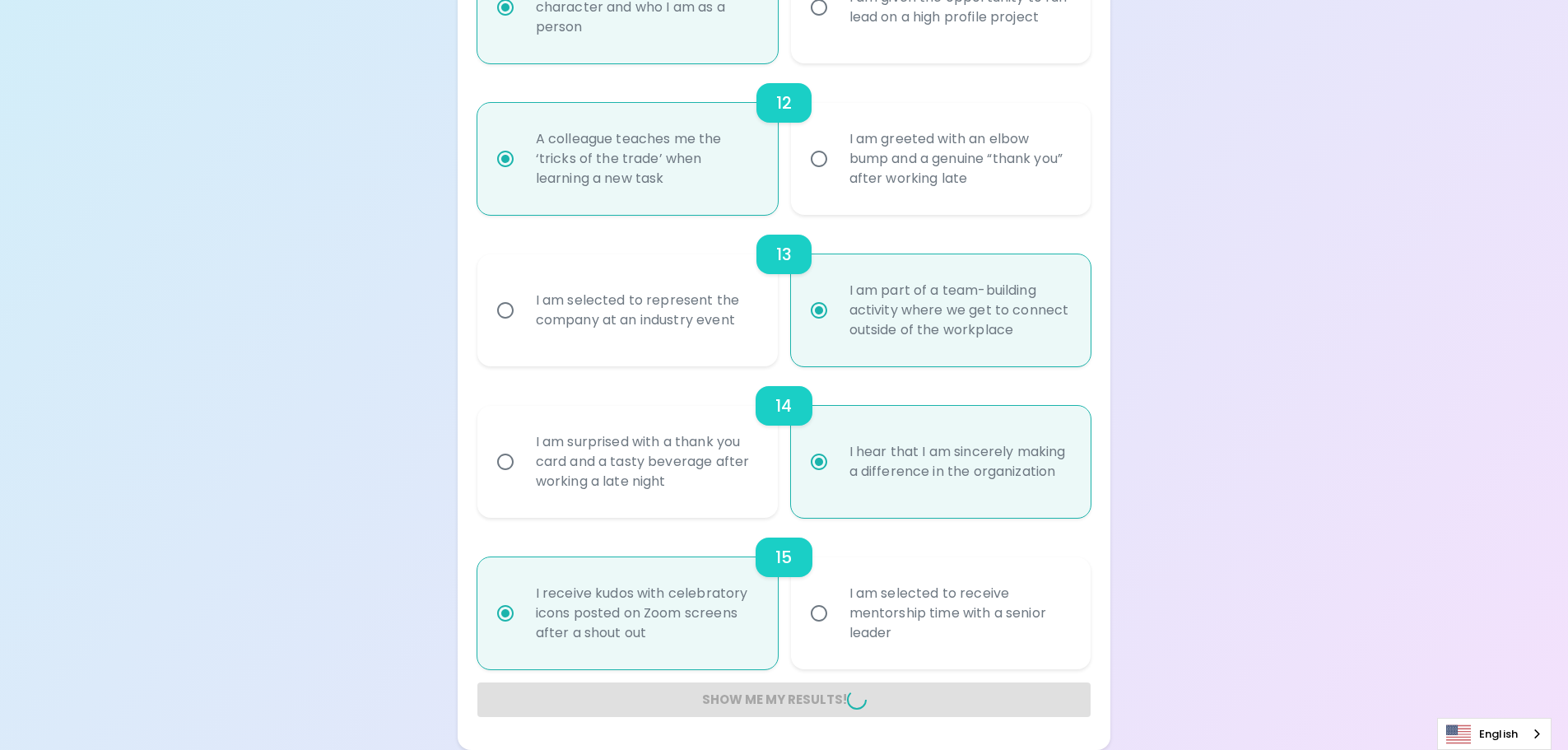
radio input "false"
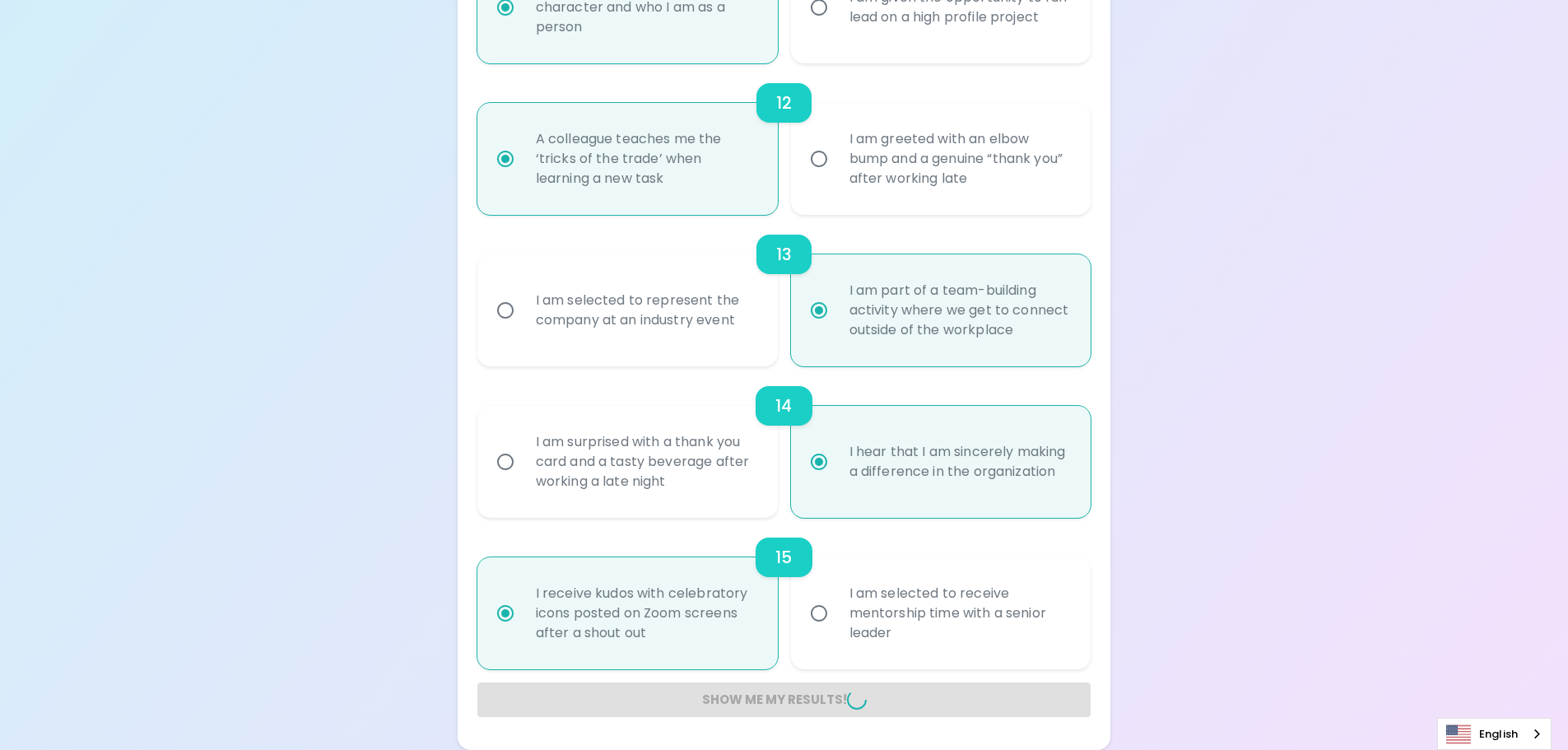
radio input "false"
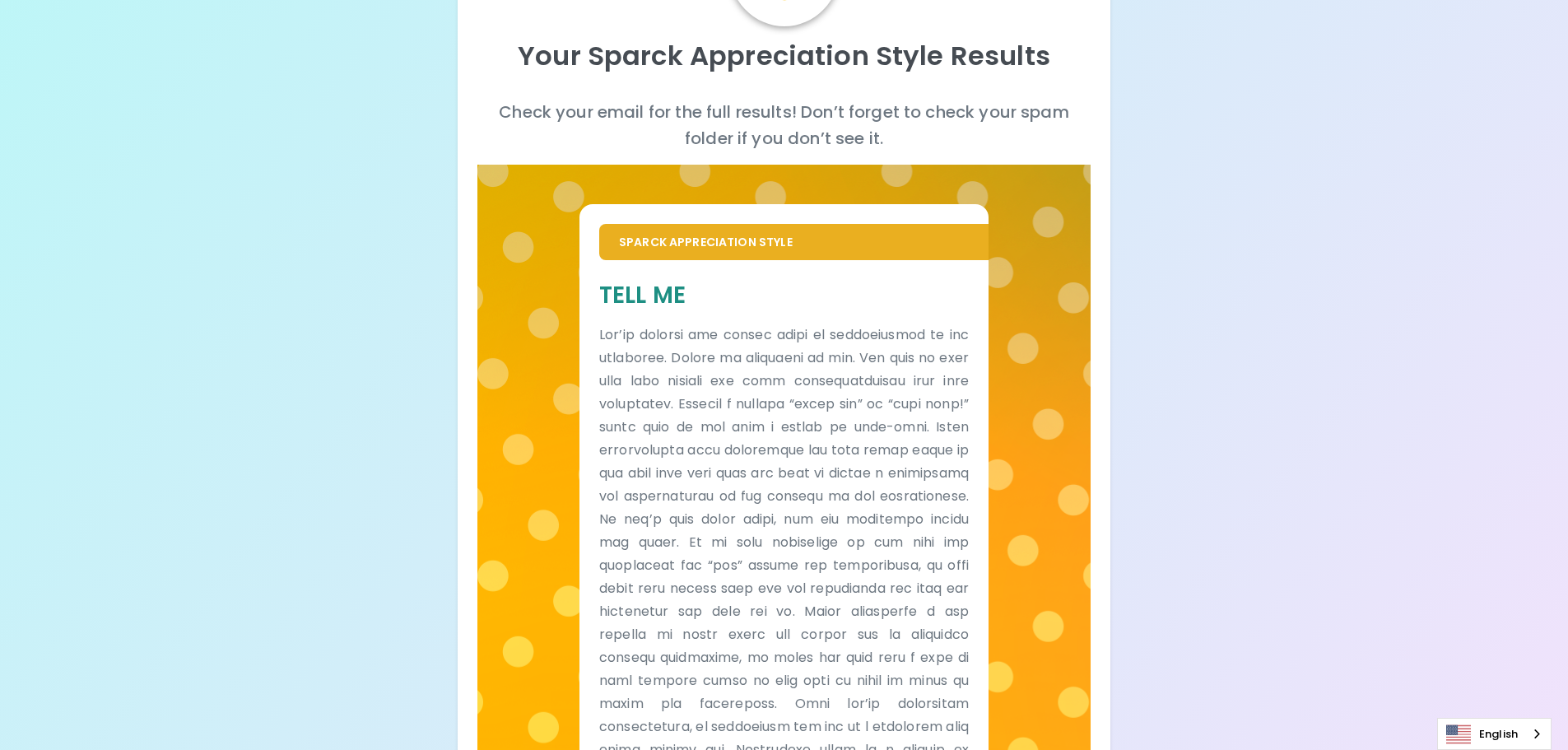
scroll to position [0, 0]
